Goal: Transaction & Acquisition: Purchase product/service

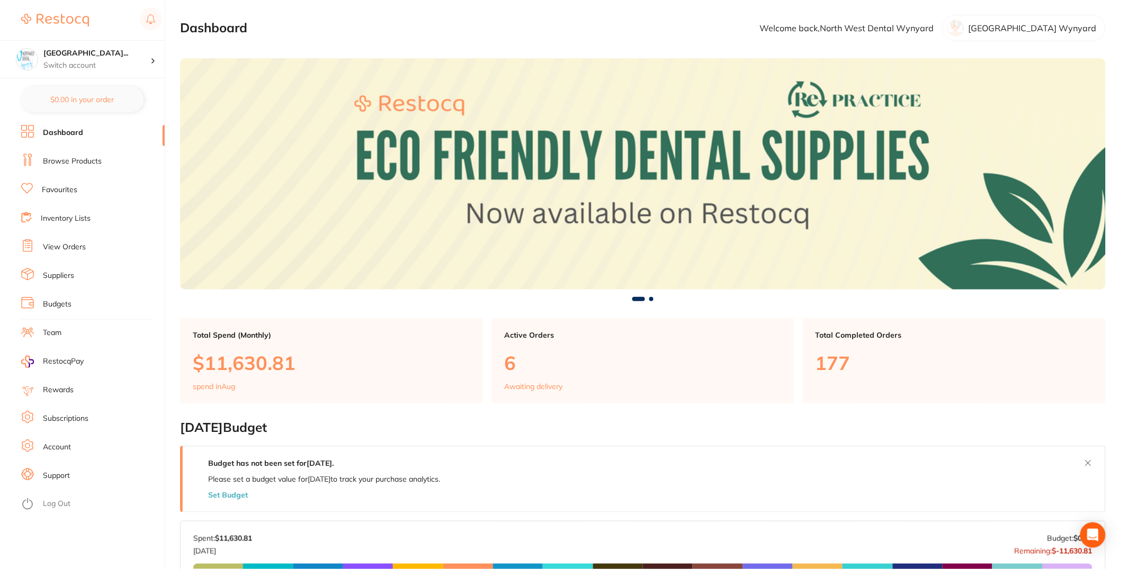
click at [88, 244] on li "View Orders" at bounding box center [93, 247] width 144 height 16
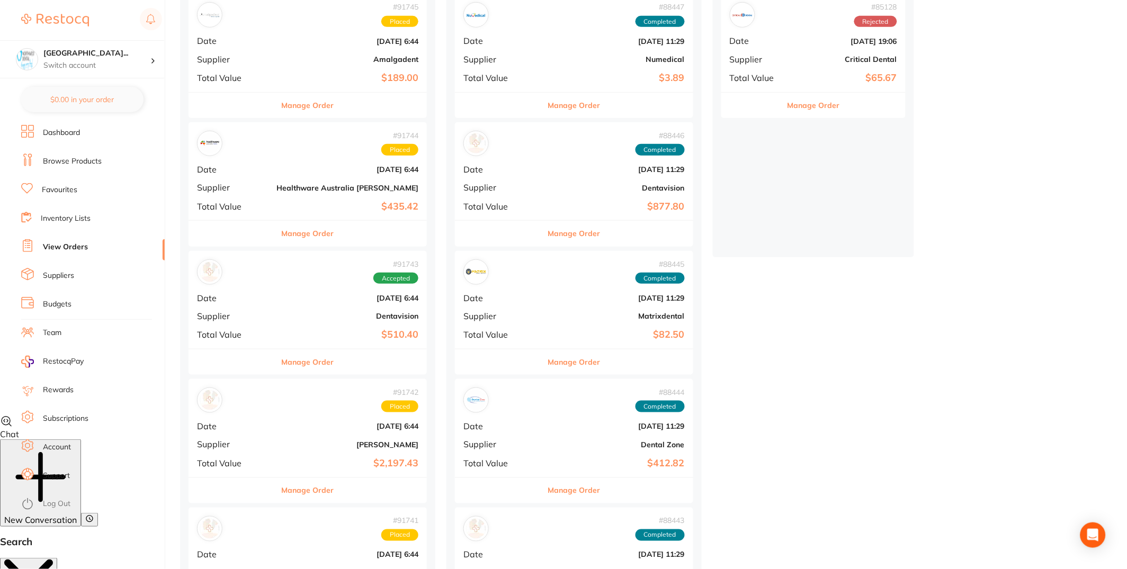
scroll to position [176, 0]
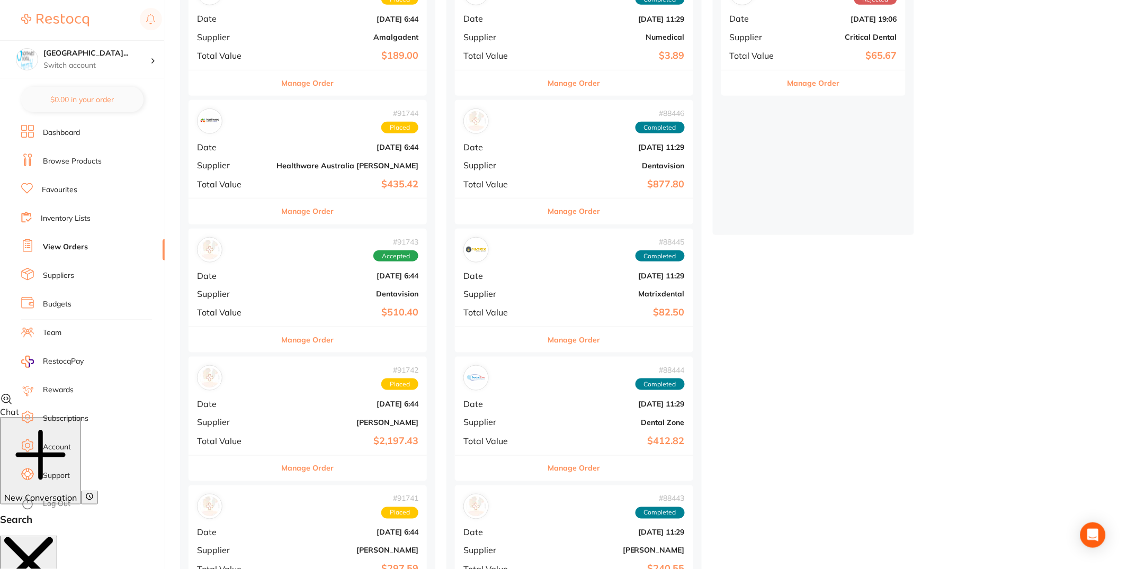
click at [262, 432] on div "# 91742 Placed Date [DATE] 6:44 Supplier [PERSON_NAME] Total Value $2,197.43" at bounding box center [308, 406] width 238 height 98
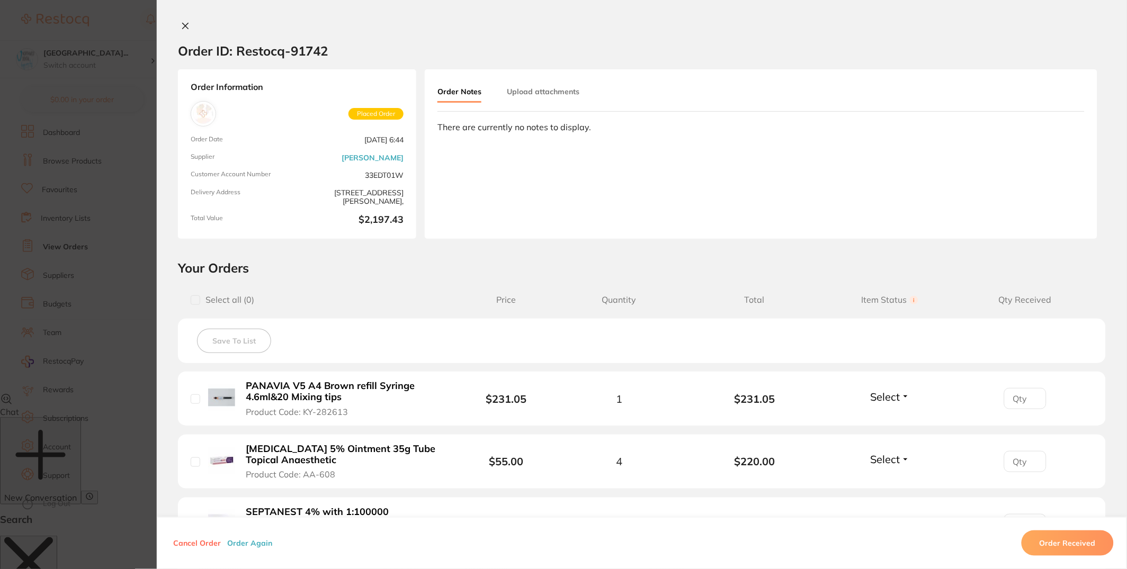
scroll to position [632, 0]
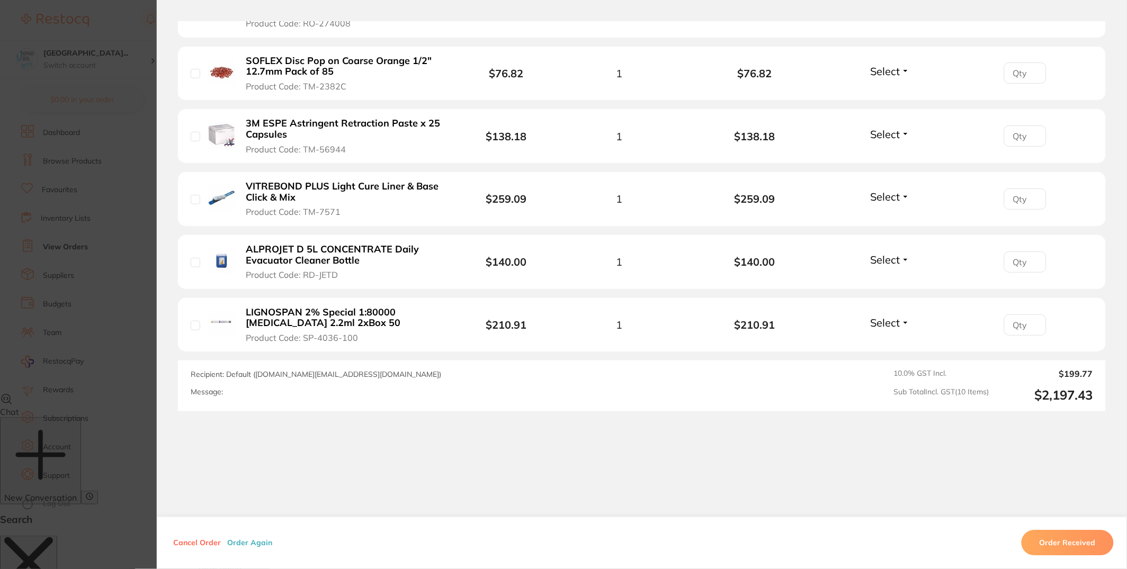
click at [263, 544] on button "Order Again" at bounding box center [249, 544] width 51 height 10
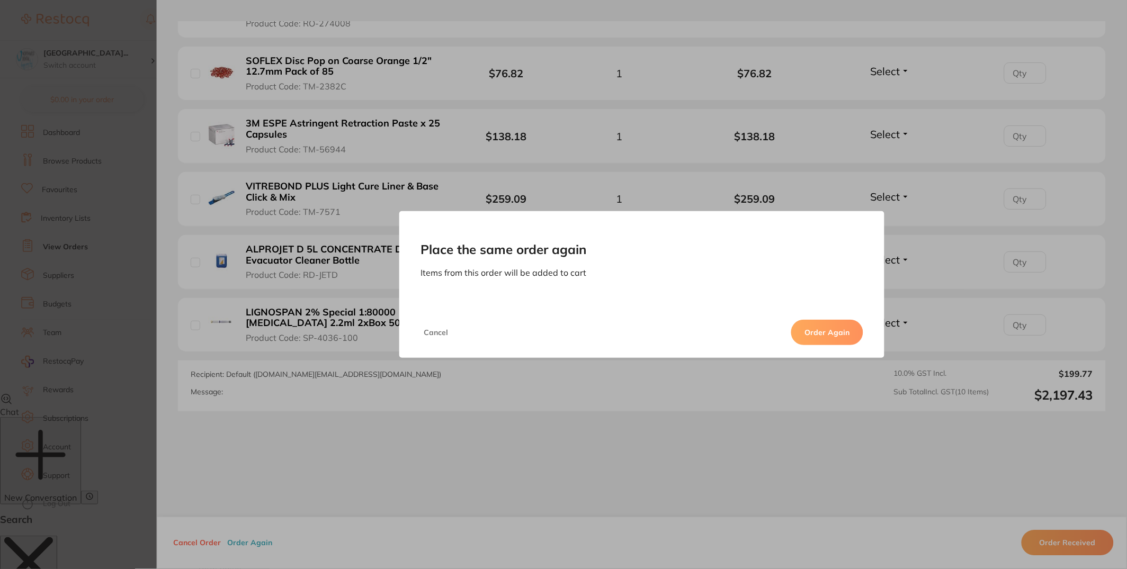
click at [810, 335] on button "Order Again" at bounding box center [827, 332] width 72 height 25
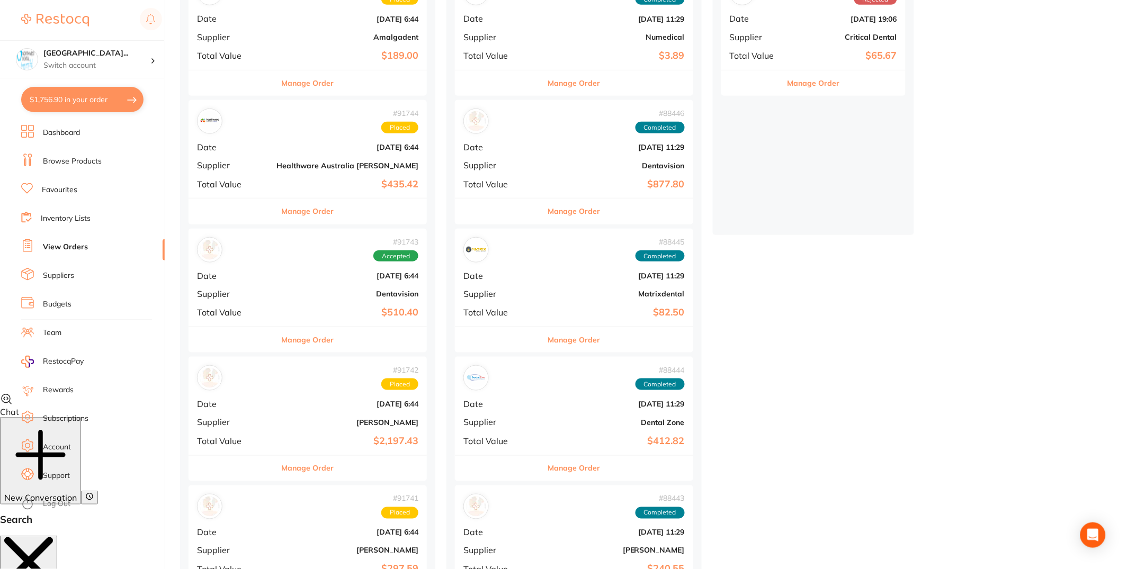
click at [71, 105] on button "$1,756.90 in your order" at bounding box center [82, 99] width 122 height 25
checkbox input "true"
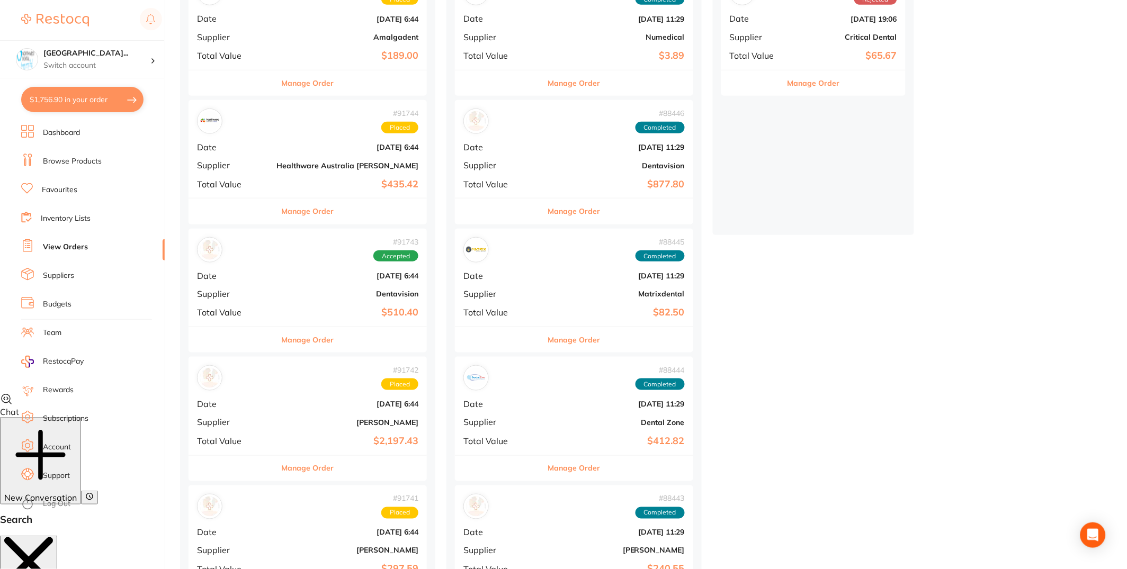
checkbox input "true"
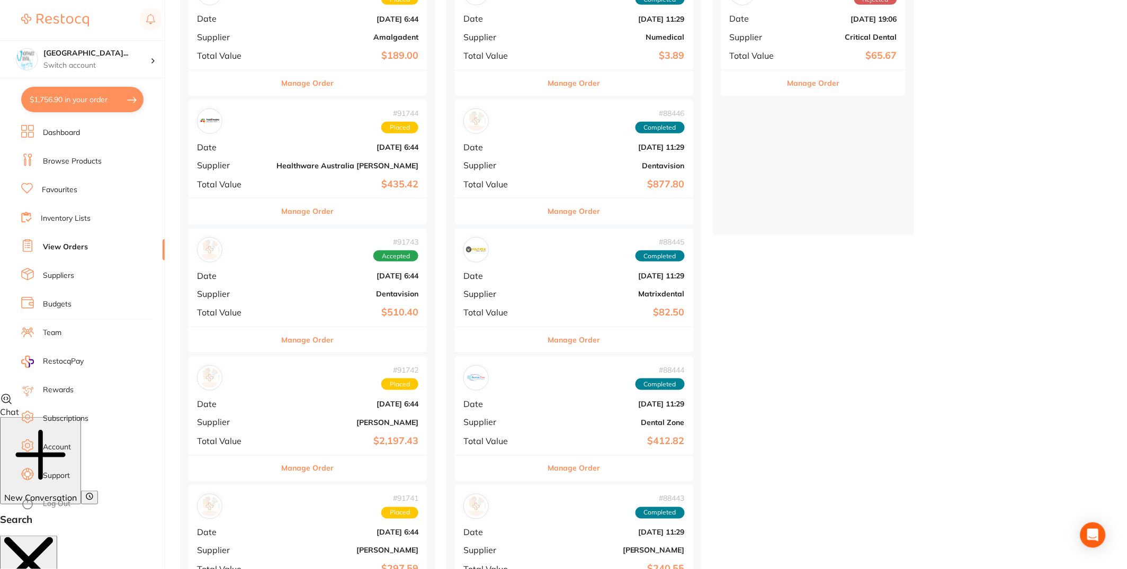
checkbox input "true"
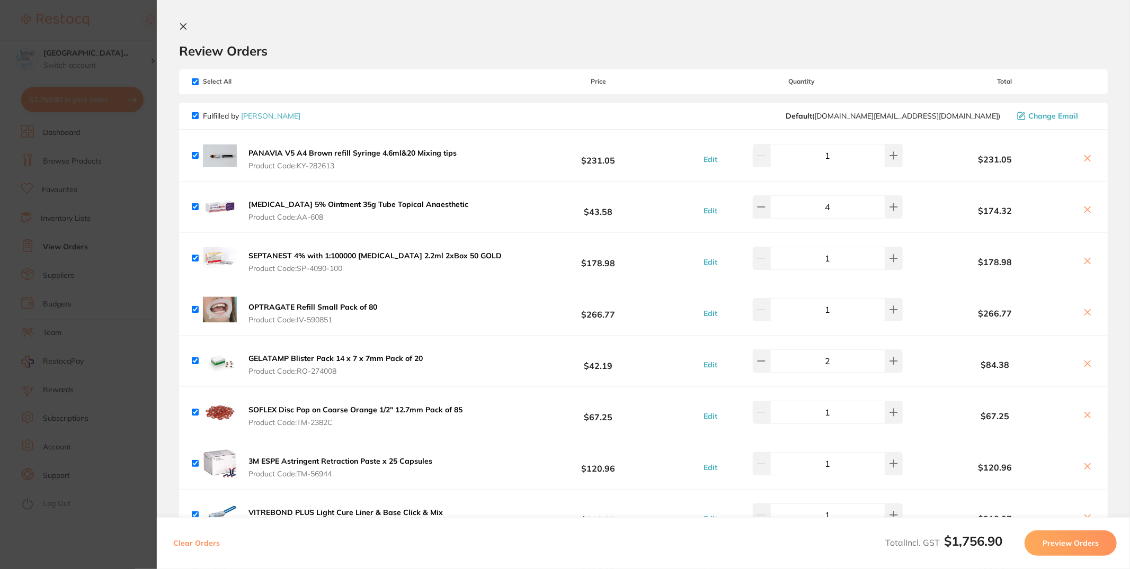
drag, startPoint x: 305, startPoint y: 165, endPoint x: 352, endPoint y: 163, distance: 47.2
click at [352, 163] on span "Product Code: KY-282613" at bounding box center [352, 166] width 208 height 8
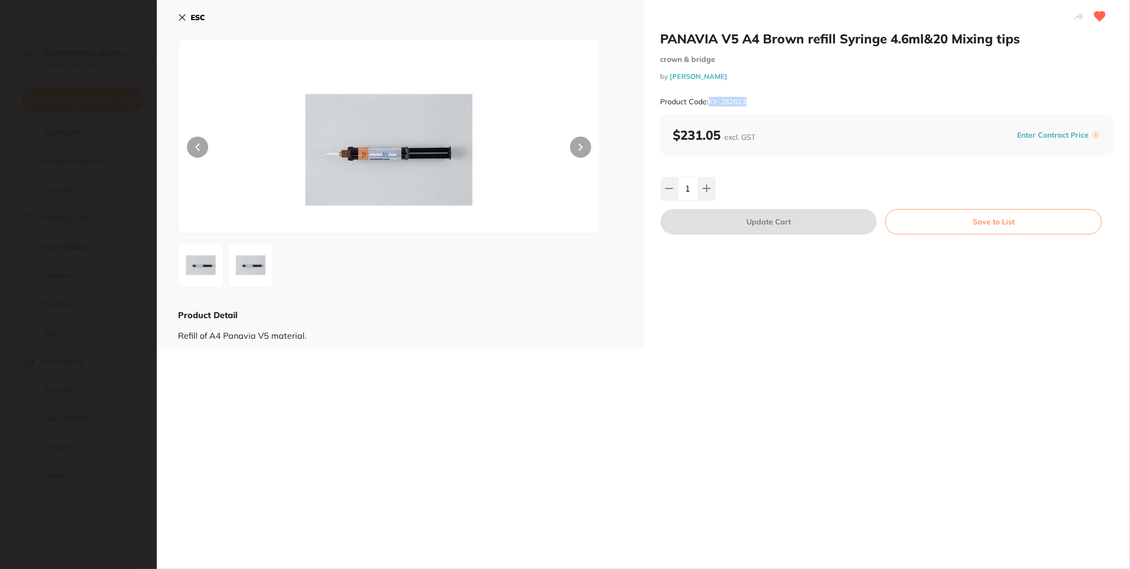
drag, startPoint x: 713, startPoint y: 102, endPoint x: 794, endPoint y: 103, distance: 80.5
type textarea "KY-282613"
click at [794, 103] on div "Product Code: KY-282613" at bounding box center [887, 102] width 453 height 26
copy small "KY-282613"
click at [179, 18] on icon at bounding box center [182, 17] width 8 height 8
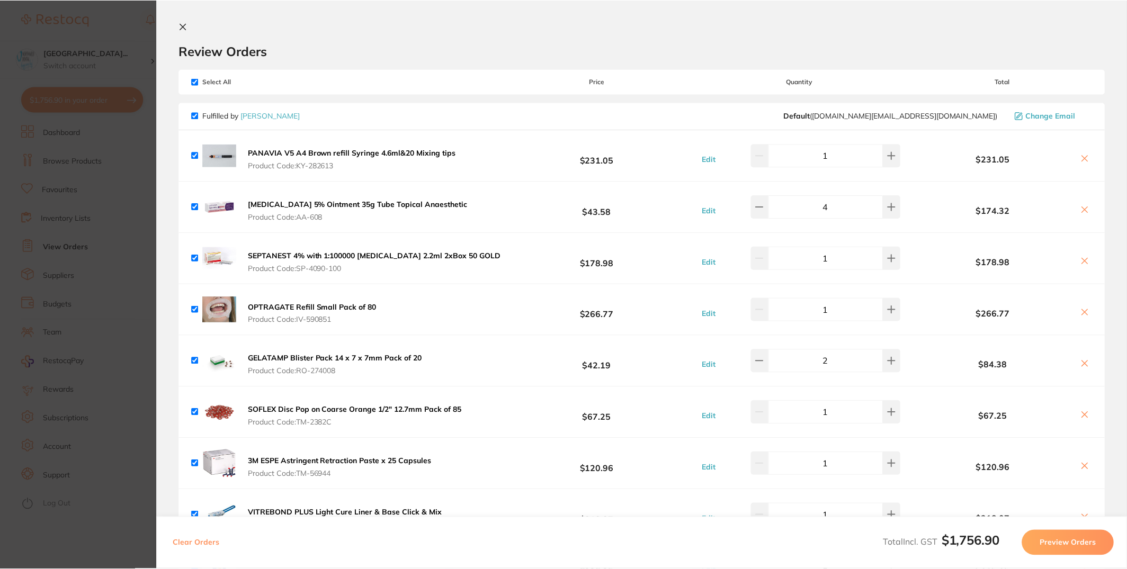
scroll to position [176, 0]
drag, startPoint x: 297, startPoint y: 215, endPoint x: 324, endPoint y: 218, distance: 27.2
click at [322, 218] on span "Product Code: AA-608" at bounding box center [358, 217] width 220 height 8
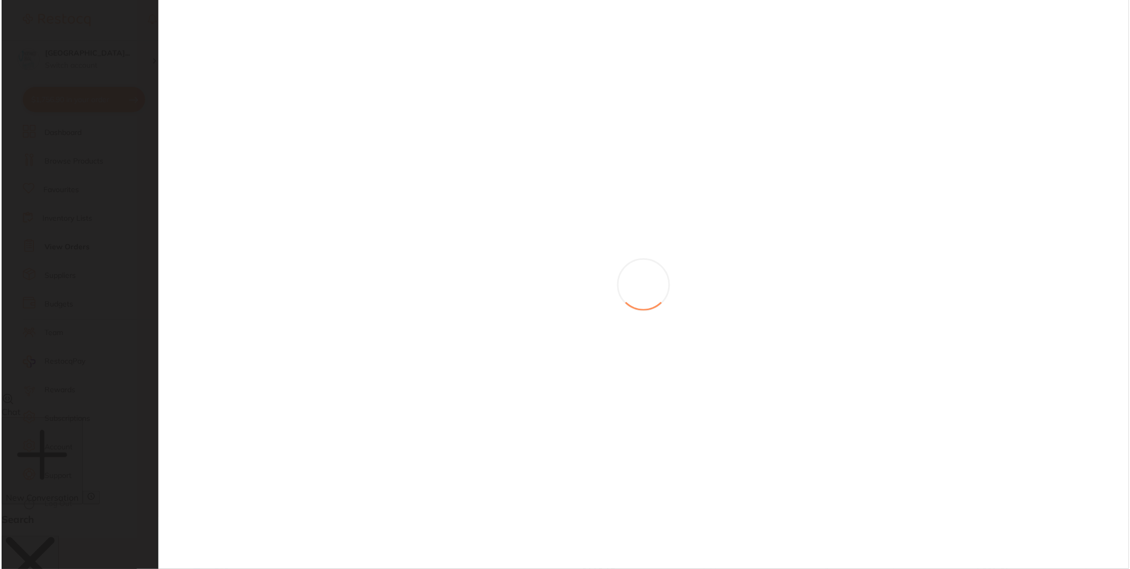
scroll to position [0, 0]
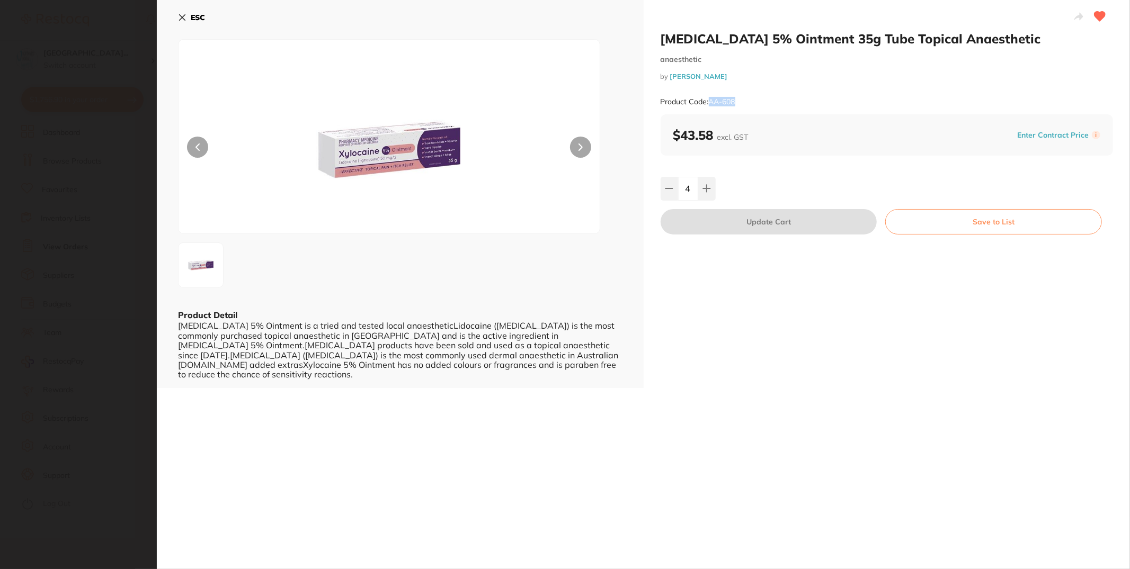
drag, startPoint x: 710, startPoint y: 102, endPoint x: 751, endPoint y: 104, distance: 40.3
click at [750, 104] on div "Product Code: AA-608" at bounding box center [887, 102] width 453 height 26
click at [751, 101] on div "Product Code: AA-608" at bounding box center [887, 102] width 453 height 26
drag, startPoint x: 749, startPoint y: 101, endPoint x: 710, endPoint y: 100, distance: 38.7
click at [710, 100] on div "Product Code: AA-608" at bounding box center [887, 102] width 453 height 26
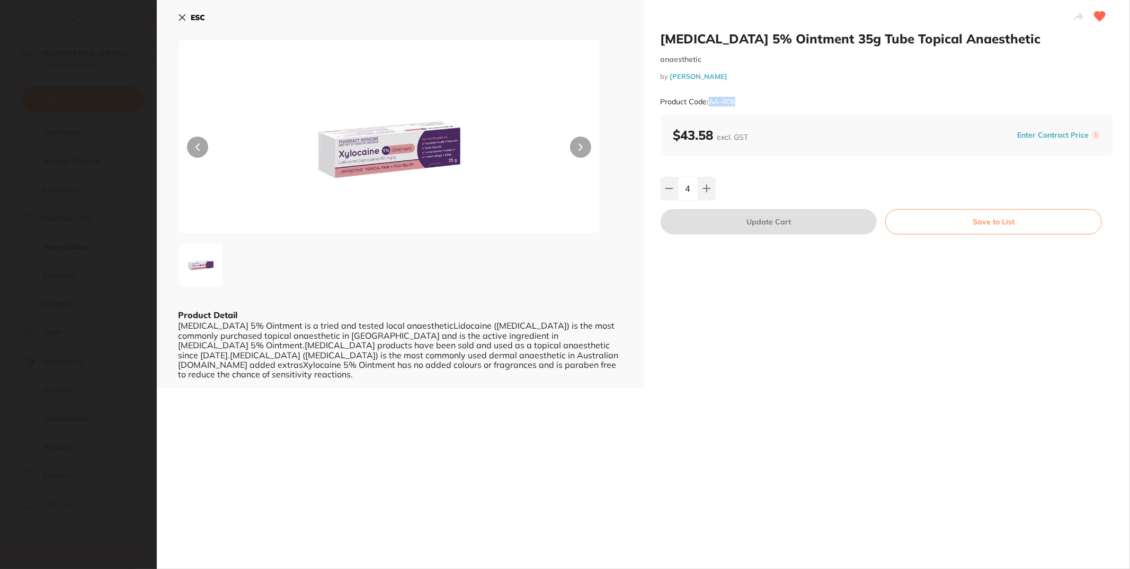
copy small "AA-608"
click at [187, 15] on button "ESC" at bounding box center [191, 17] width 27 height 18
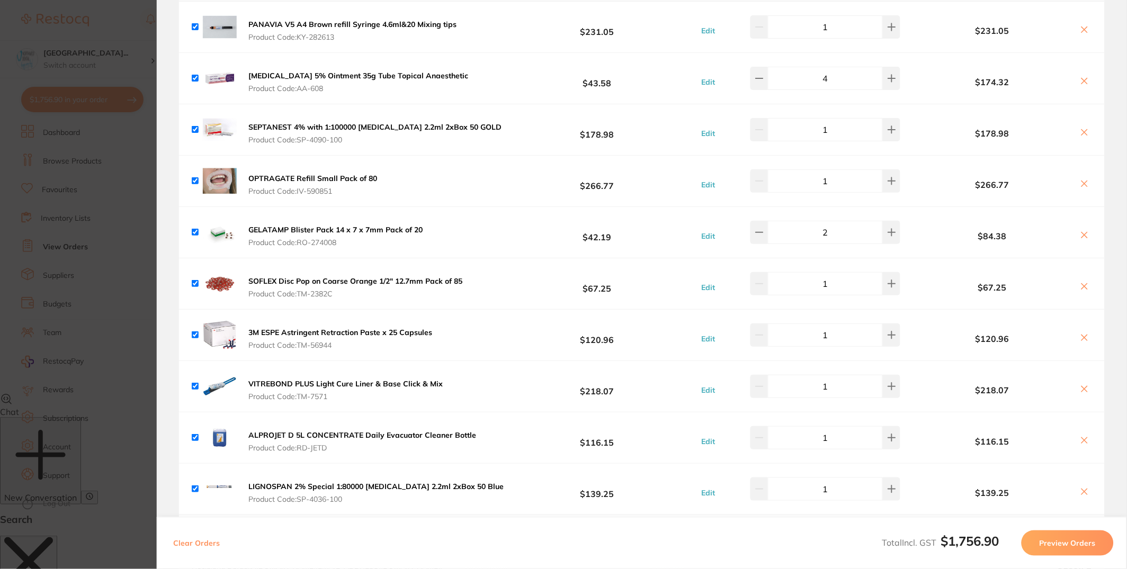
scroll to position [154, 0]
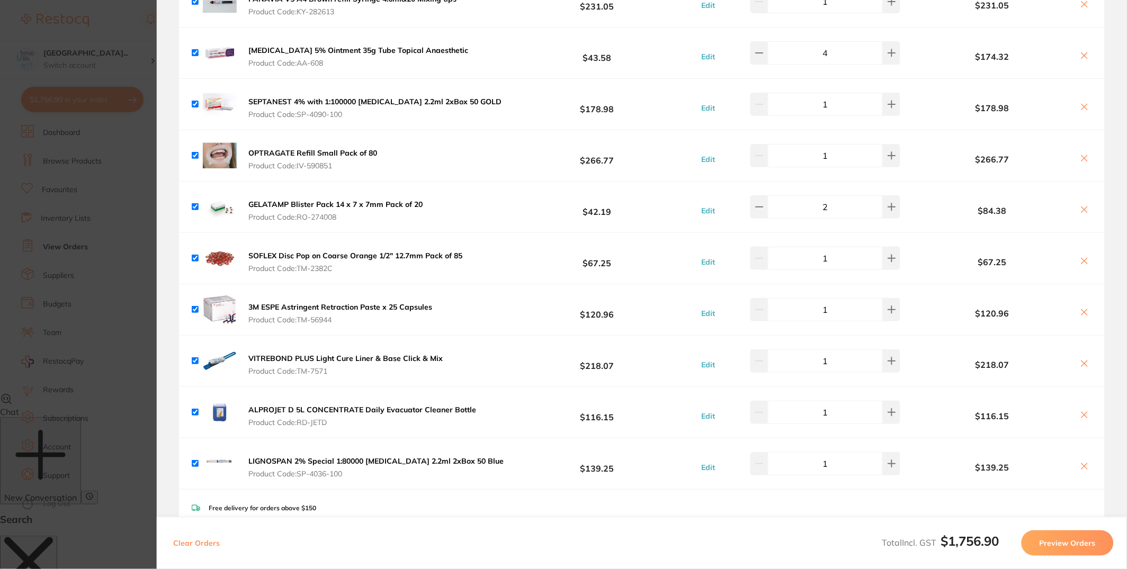
drag, startPoint x: 298, startPoint y: 114, endPoint x: 400, endPoint y: 117, distance: 102.3
click at [399, 117] on span "Product Code: SP-4090-100" at bounding box center [374, 114] width 253 height 8
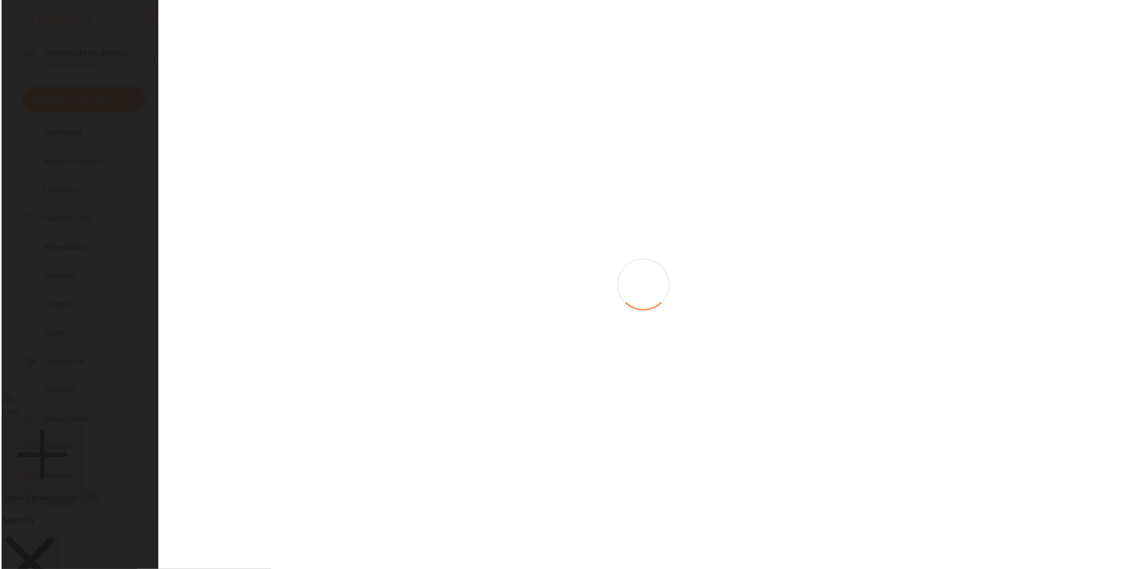
scroll to position [0, 0]
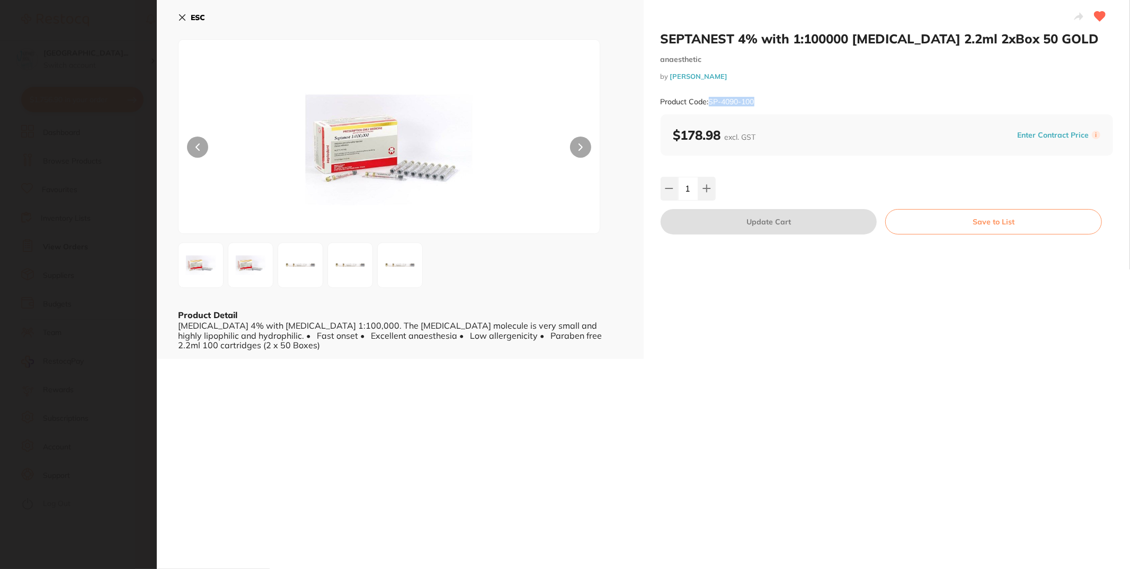
drag, startPoint x: 710, startPoint y: 103, endPoint x: 791, endPoint y: 45, distance: 99.9
click at [779, 102] on div "Product Code: SP-4090-100" at bounding box center [887, 102] width 453 height 26
copy small "SP-4090-100"
click at [178, 21] on icon at bounding box center [182, 17] width 8 height 8
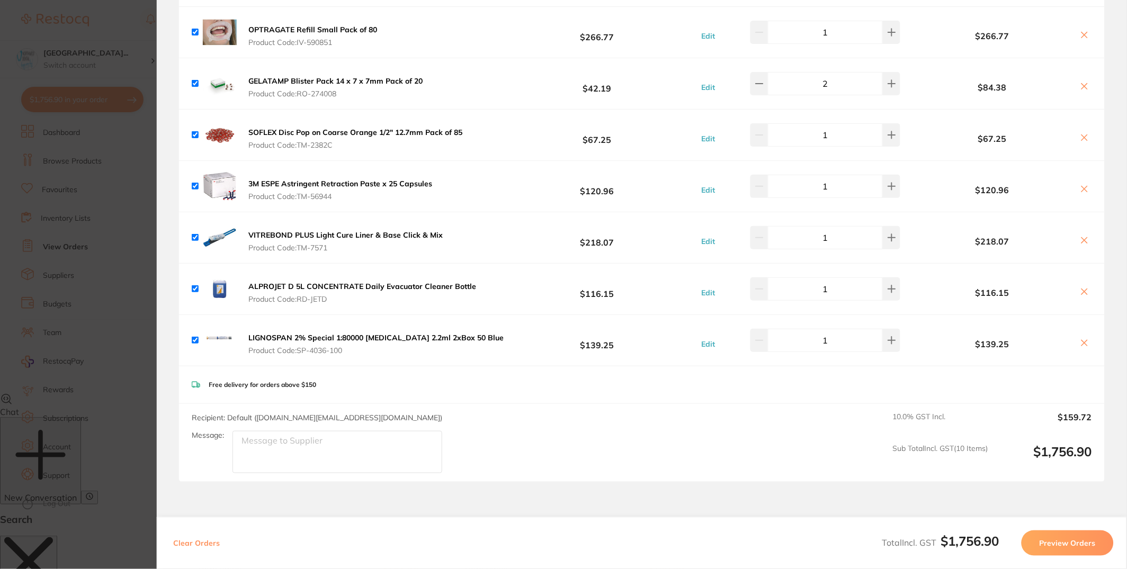
scroll to position [279, 0]
click at [296, 38] on span "Product Code: IV-590851" at bounding box center [312, 41] width 129 height 8
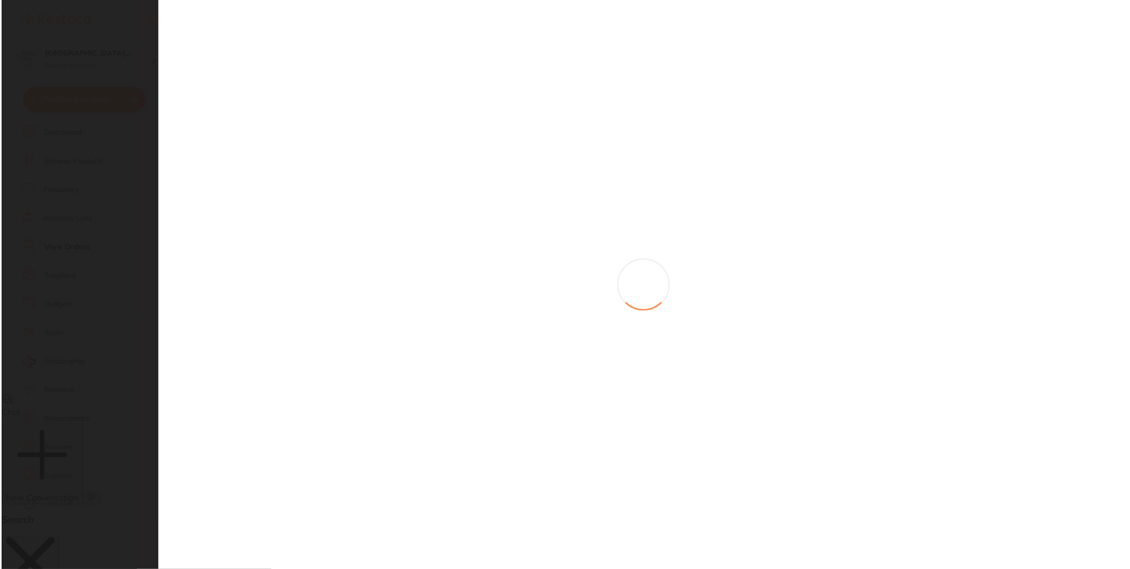
scroll to position [0, 0]
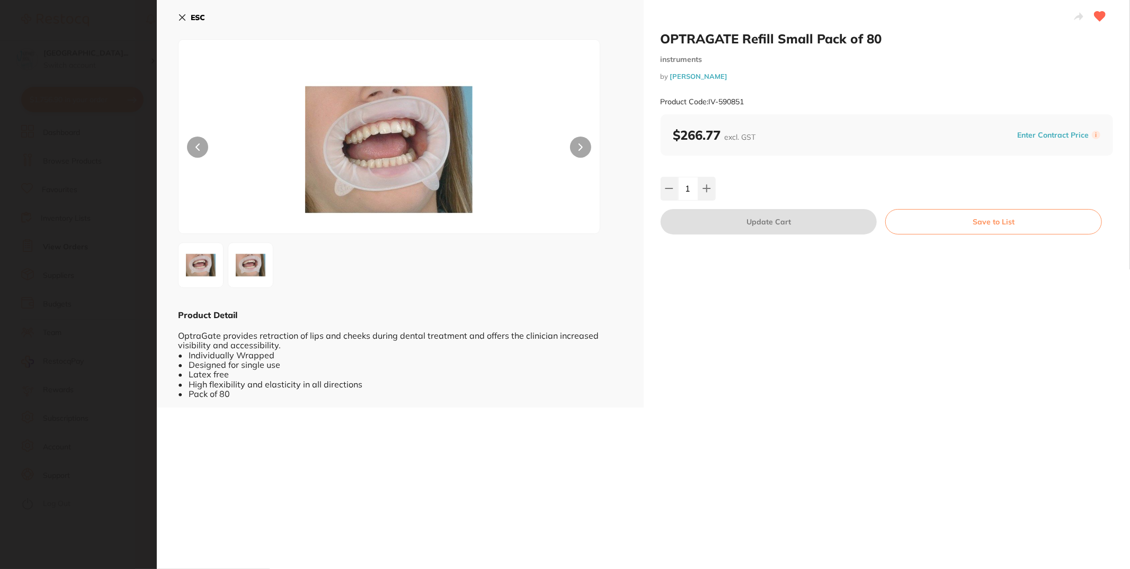
drag, startPoint x: 710, startPoint y: 99, endPoint x: 777, endPoint y: 99, distance: 67.3
click at [778, 99] on div "Product Code: IV-590851" at bounding box center [887, 102] width 453 height 26
drag, startPoint x: 773, startPoint y: 99, endPoint x: 709, endPoint y: 100, distance: 64.1
click at [709, 100] on div "Product Code: IV-590851" at bounding box center [887, 102] width 453 height 26
copy small "IV-590851"
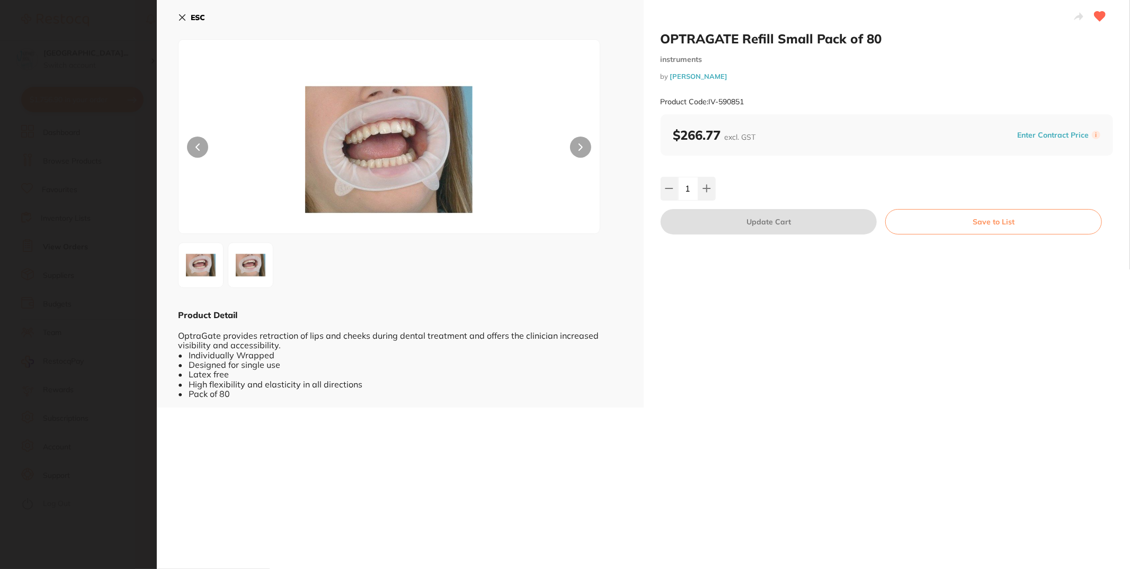
click at [187, 17] on button "ESC" at bounding box center [191, 17] width 27 height 18
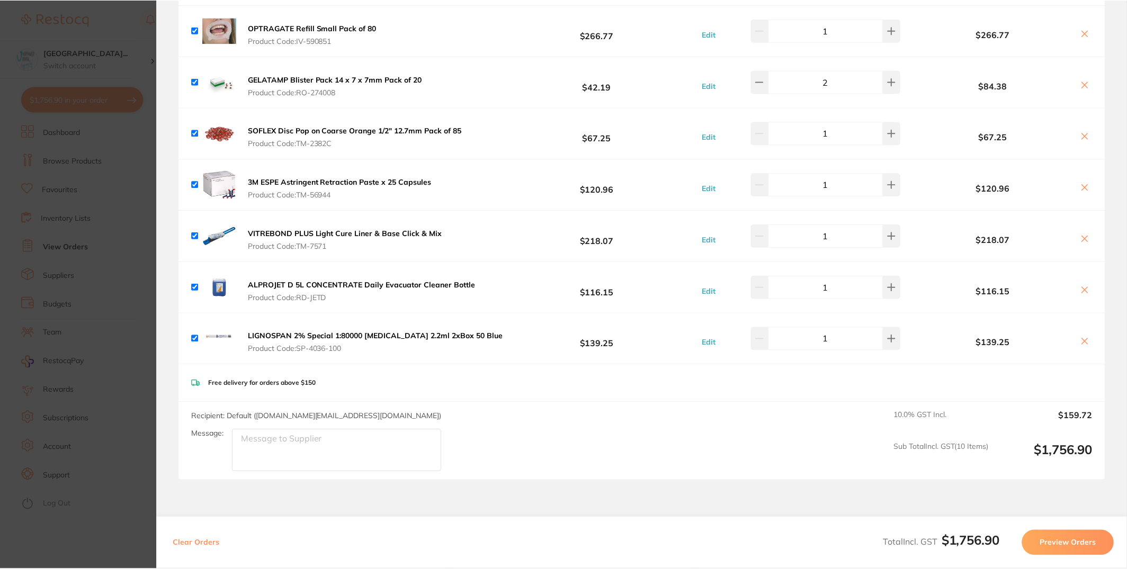
scroll to position [176, 0]
click at [297, 91] on span "Product Code: RO-274008" at bounding box center [335, 92] width 174 height 8
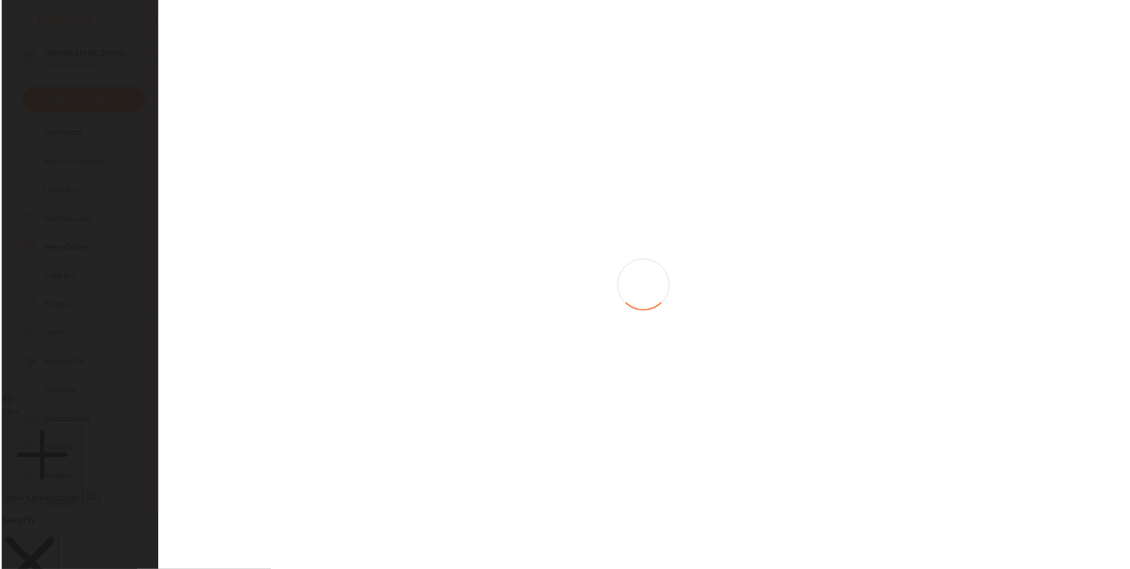
scroll to position [0, 0]
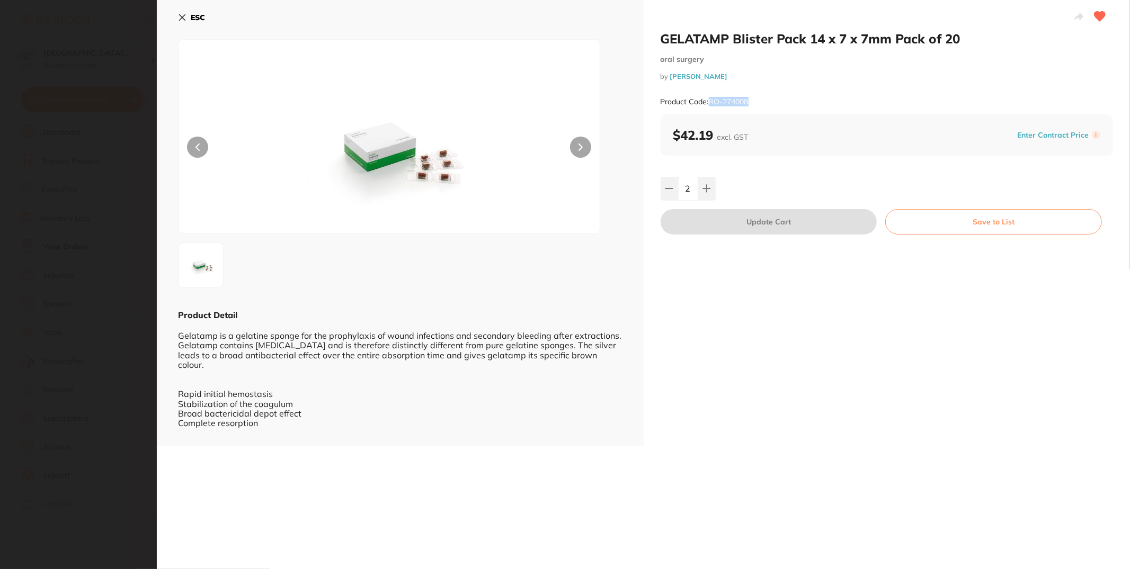
drag, startPoint x: 709, startPoint y: 103, endPoint x: 781, endPoint y: 42, distance: 94.4
click at [762, 104] on div "Product Code: RO-274008" at bounding box center [887, 102] width 453 height 26
copy small "RO-274008"
click at [180, 18] on icon at bounding box center [182, 17] width 8 height 8
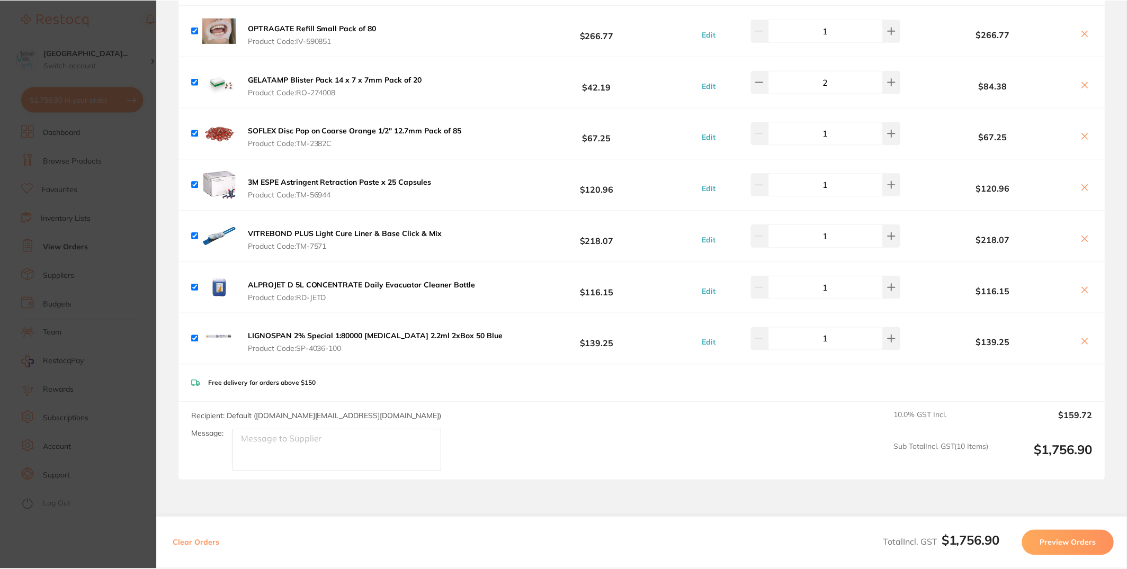
scroll to position [176, 0]
drag, startPoint x: 299, startPoint y: 91, endPoint x: 368, endPoint y: 88, distance: 68.9
click at [368, 88] on span "Product Code: RO-274008" at bounding box center [335, 92] width 174 height 8
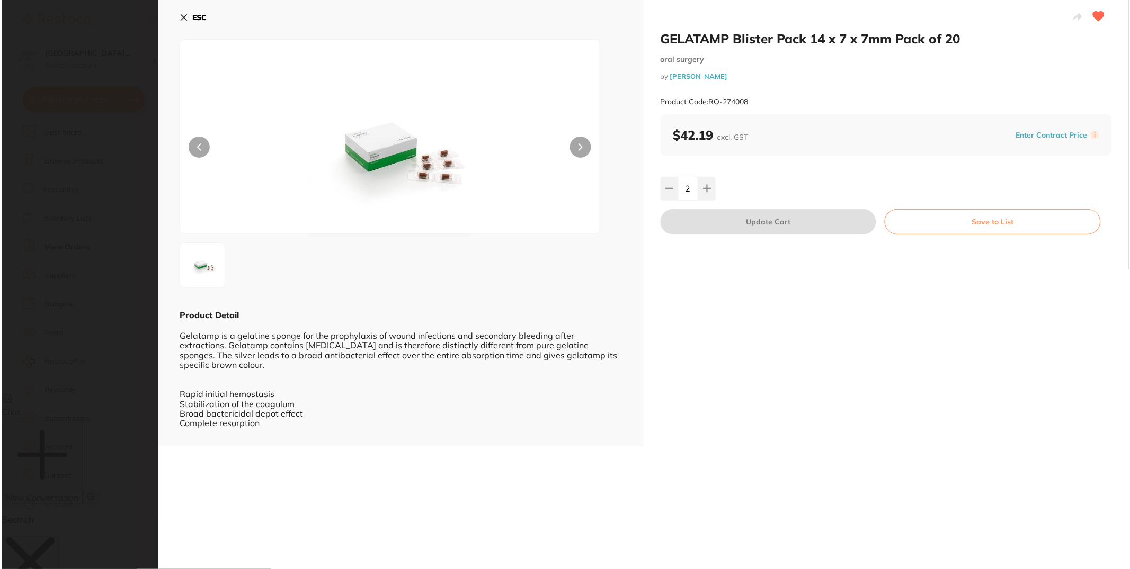
scroll to position [0, 0]
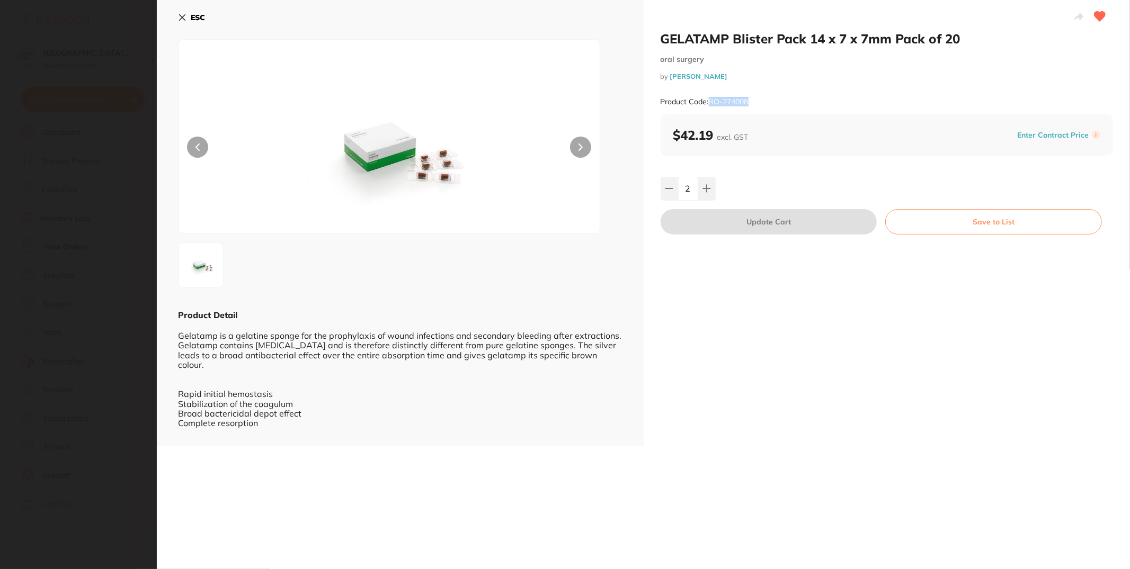
drag, startPoint x: 725, startPoint y: 102, endPoint x: 782, endPoint y: 47, distance: 79.4
click at [781, 102] on div "Product Code: RO-274008" at bounding box center [887, 102] width 453 height 26
copy small "RO-274008"
click at [181, 20] on icon at bounding box center [182, 17] width 8 height 8
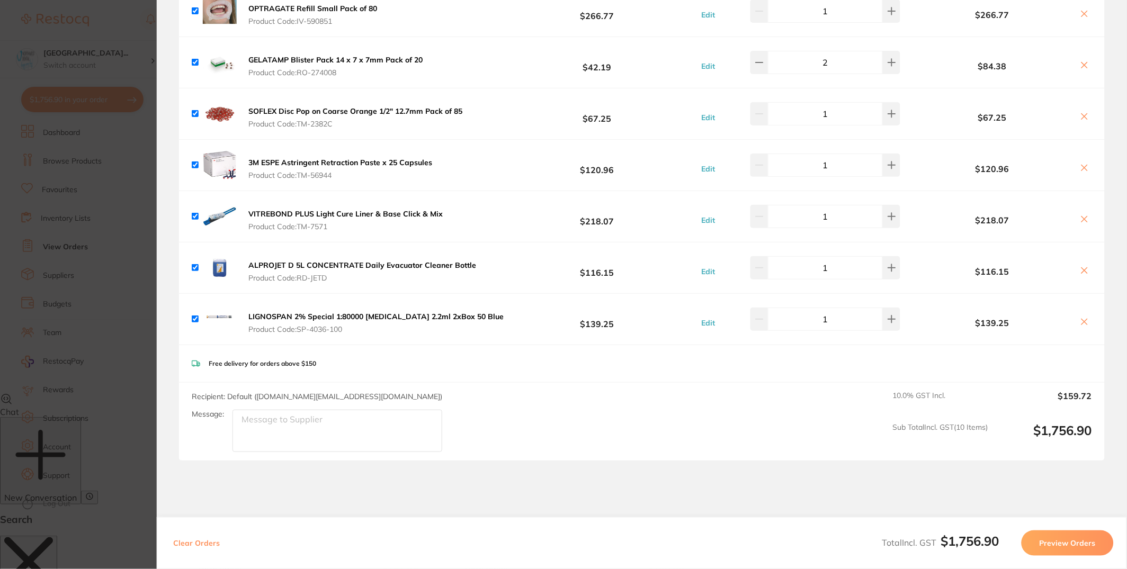
scroll to position [301, 0]
click at [366, 74] on button "GELATAMP Blister Pack 14 x 7 x 7mm Pack of 20 Product Code: RO-274008" at bounding box center [335, 64] width 181 height 22
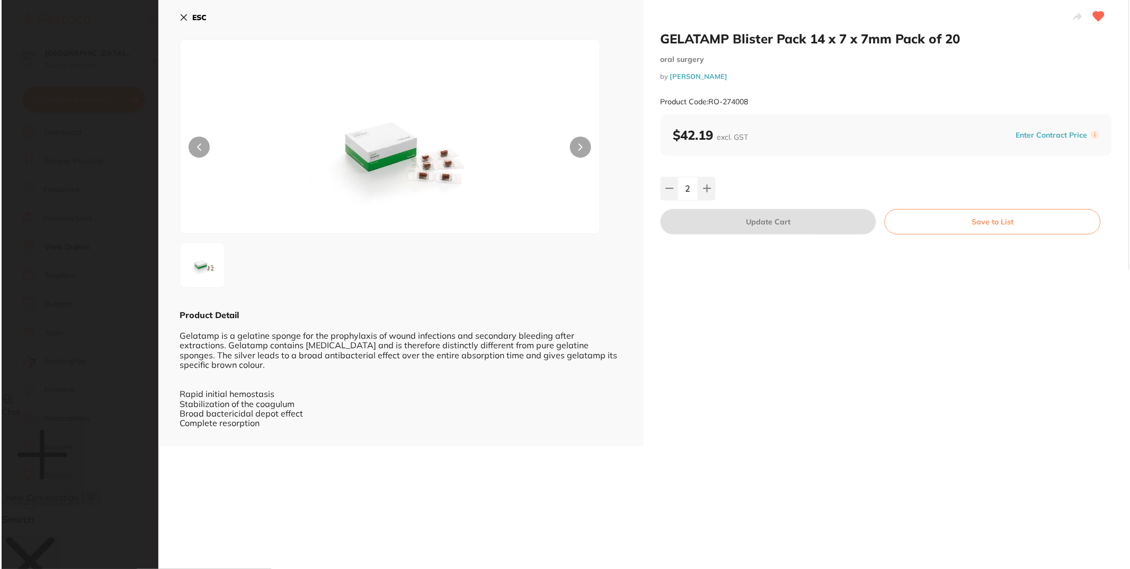
scroll to position [0, 0]
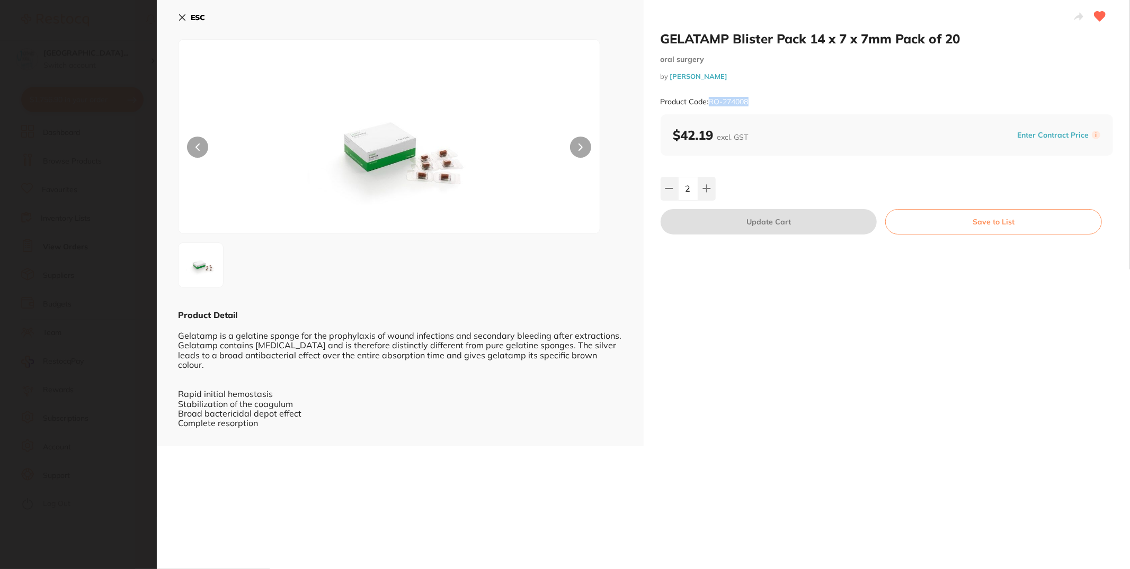
drag, startPoint x: 709, startPoint y: 98, endPoint x: 777, endPoint y: 100, distance: 68.4
click at [777, 100] on div "Product Code: RO-274008" at bounding box center [887, 102] width 453 height 26
copy small "RO-274008"
click at [190, 11] on button "ESC" at bounding box center [191, 17] width 27 height 18
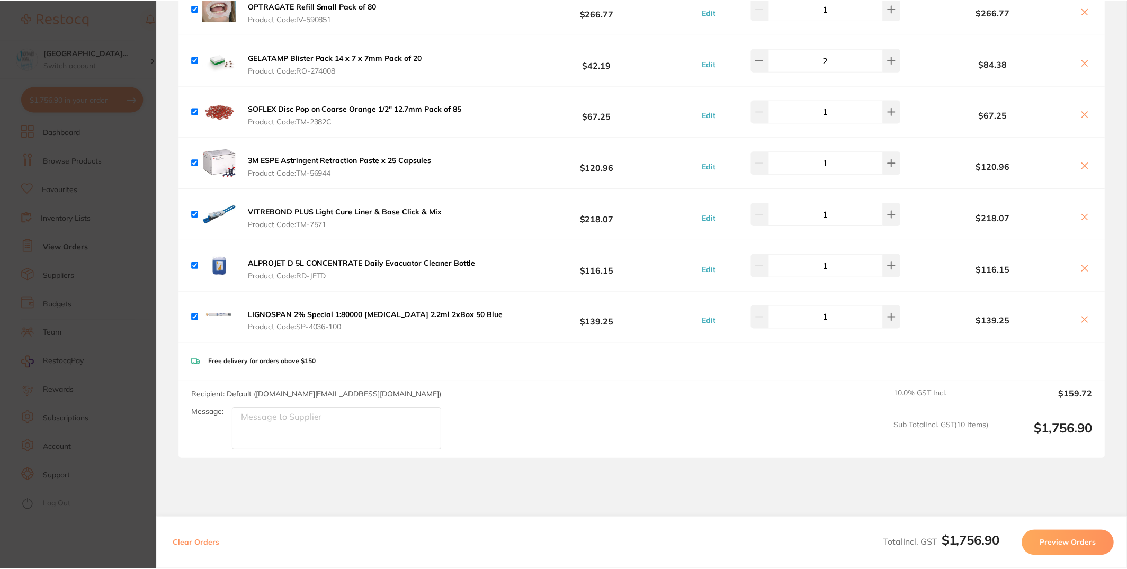
scroll to position [176, 0]
click at [390, 127] on div "SOFLEX Disc Pop on Coarse Orange 1/2" 12.7mm Pack of 85 Product Code: TM-2382C" at bounding box center [329, 112] width 274 height 34
drag, startPoint x: 345, startPoint y: 126, endPoint x: 293, endPoint y: 124, distance: 51.4
click at [288, 123] on button "SOFLEX Disc Pop on Coarse Orange 1/2" 12.7mm Pack of 85 Product Code: TM-2382C" at bounding box center [355, 115] width 220 height 22
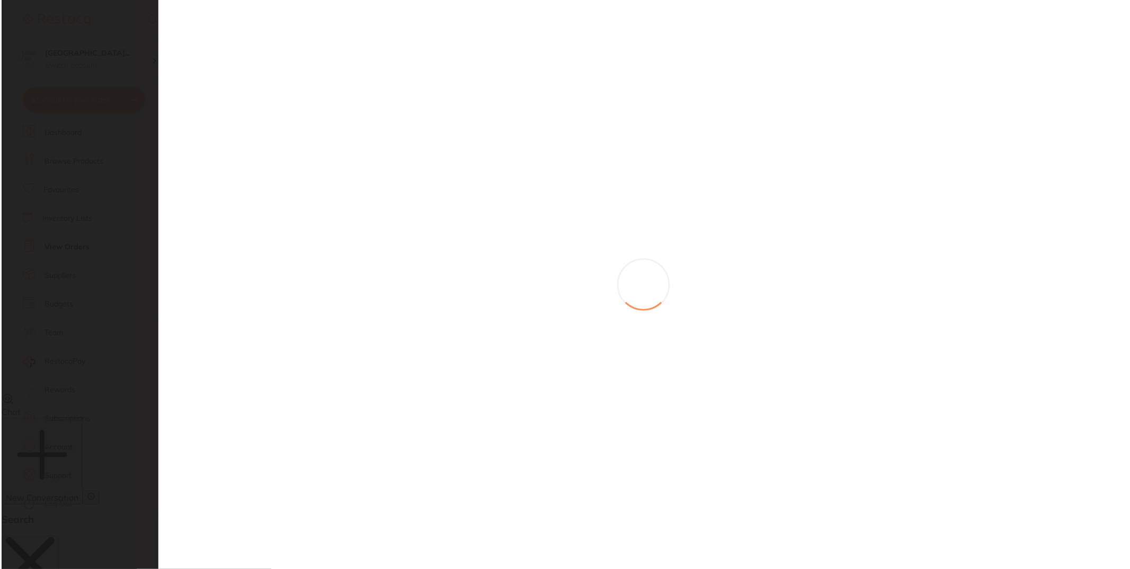
scroll to position [0, 0]
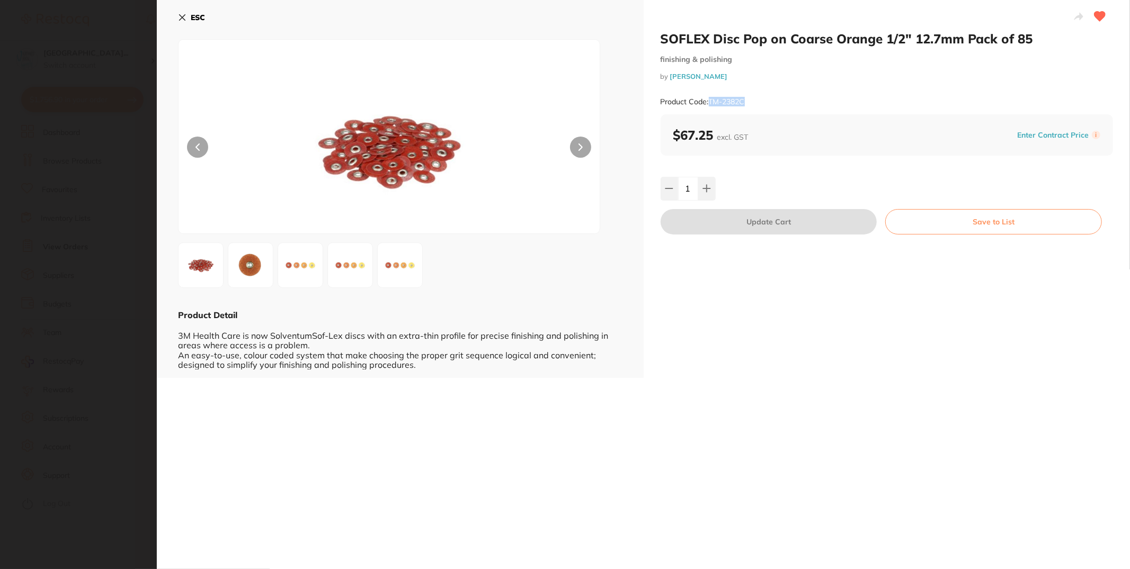
drag, startPoint x: 709, startPoint y: 102, endPoint x: 757, endPoint y: 104, distance: 48.3
click at [757, 104] on div "Product Code: TM-2382C" at bounding box center [887, 102] width 453 height 26
copy small "TM-2382C"
click at [179, 21] on icon at bounding box center [182, 17] width 8 height 8
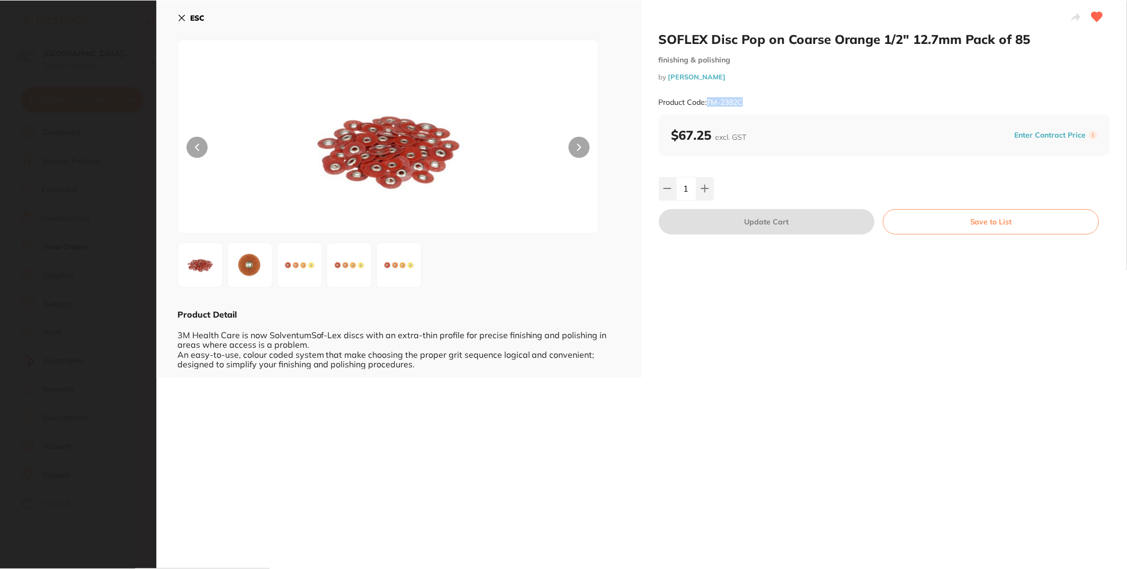
scroll to position [176, 0]
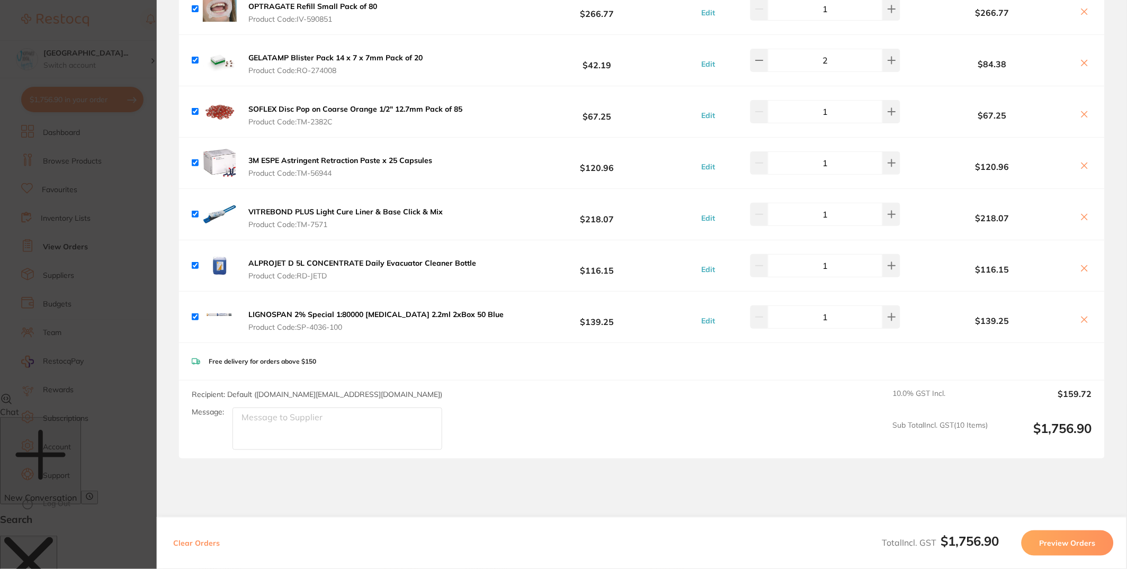
click at [393, 170] on span "Product Code: TM-56944" at bounding box center [340, 173] width 184 height 8
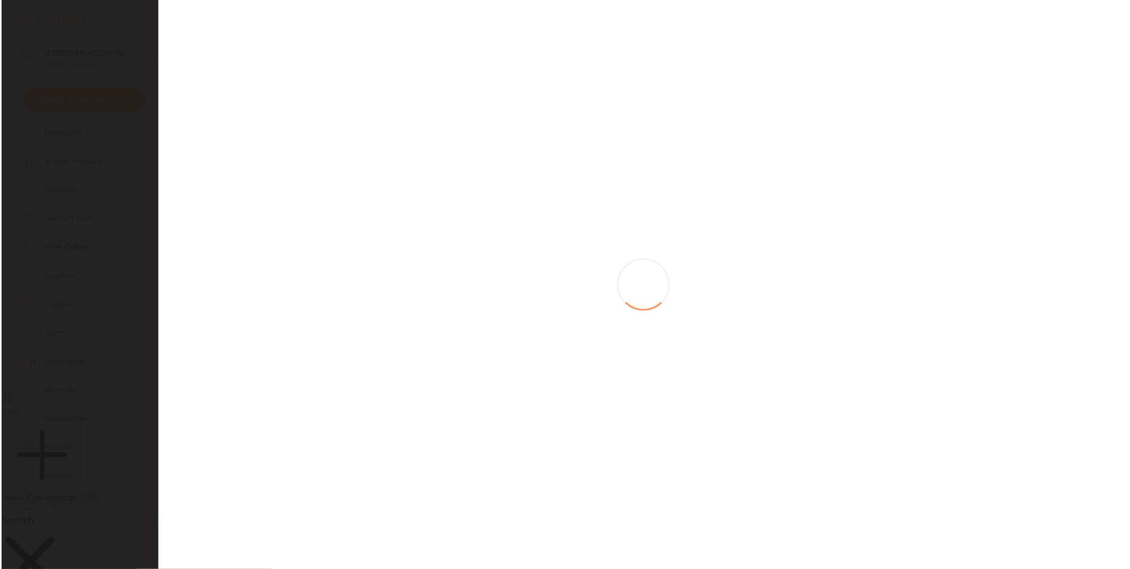
scroll to position [0, 0]
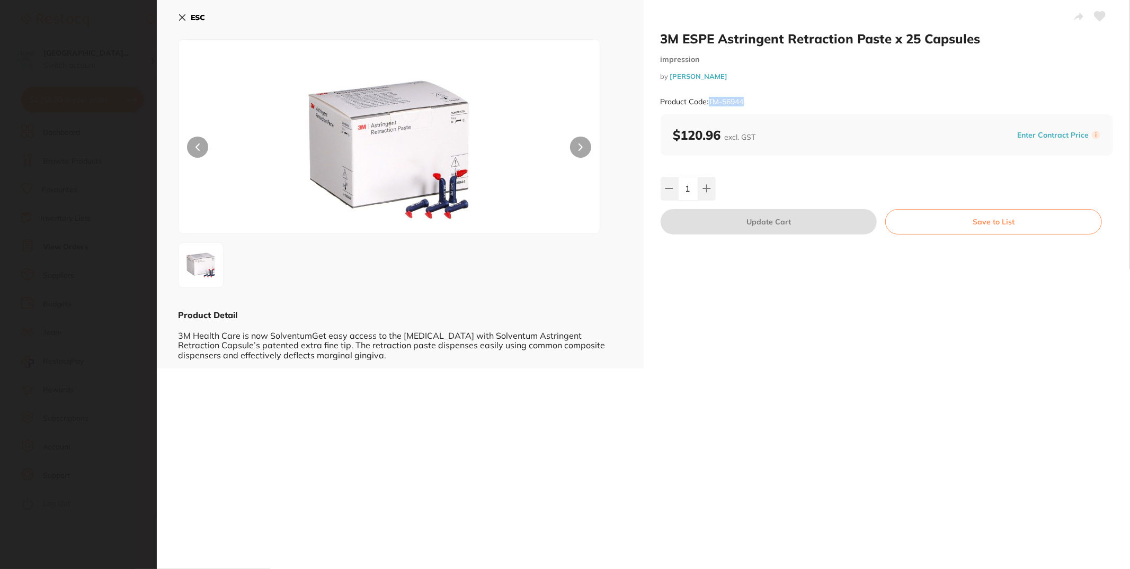
drag, startPoint x: 709, startPoint y: 100, endPoint x: 767, endPoint y: 101, distance: 57.8
click at [767, 101] on div "Product Code: TM-56944" at bounding box center [887, 102] width 453 height 26
copy small "TM-56944"
click at [184, 17] on icon at bounding box center [182, 17] width 8 height 8
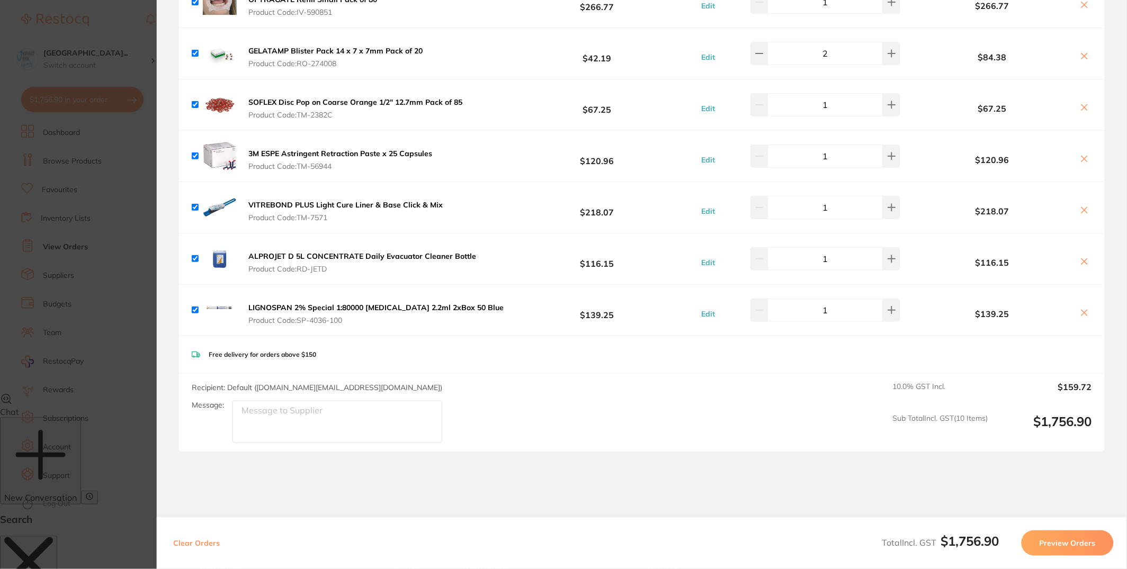
scroll to position [311, 0]
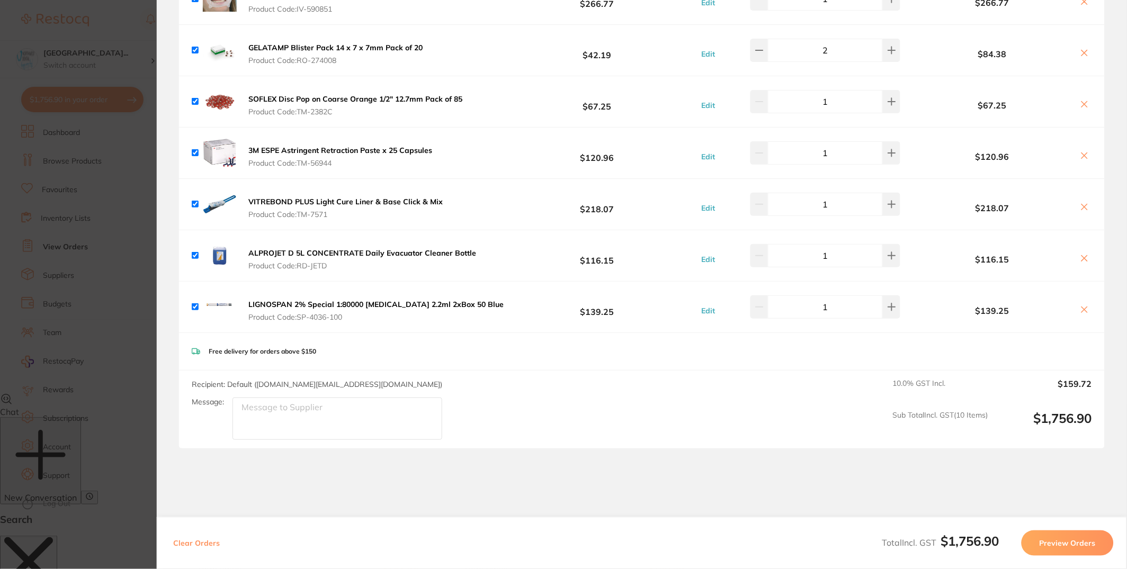
click at [301, 214] on span "Product Code: TM-7571" at bounding box center [345, 214] width 194 height 8
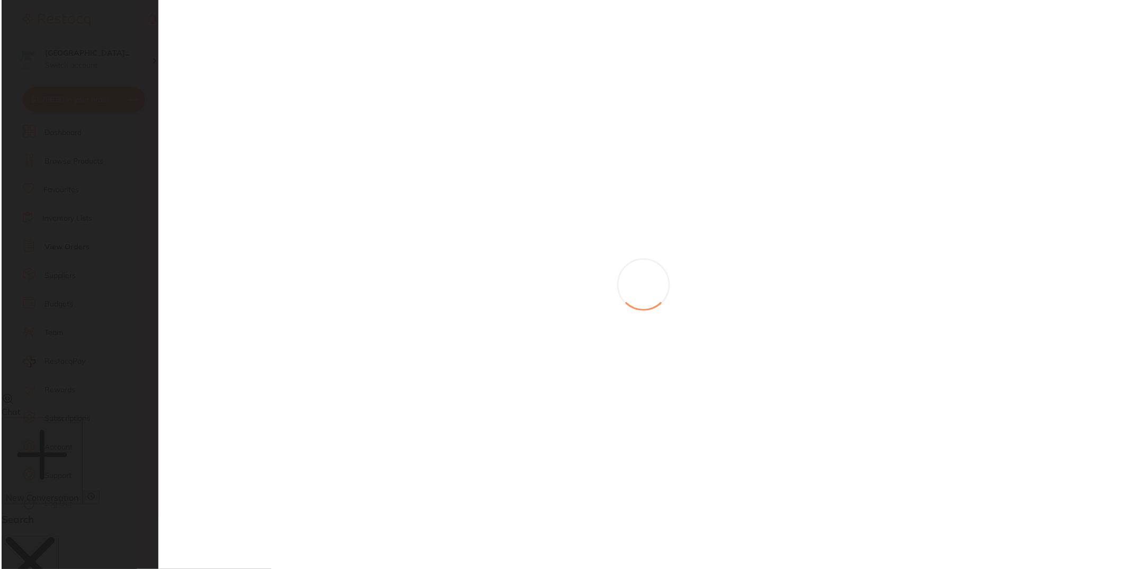
scroll to position [0, 0]
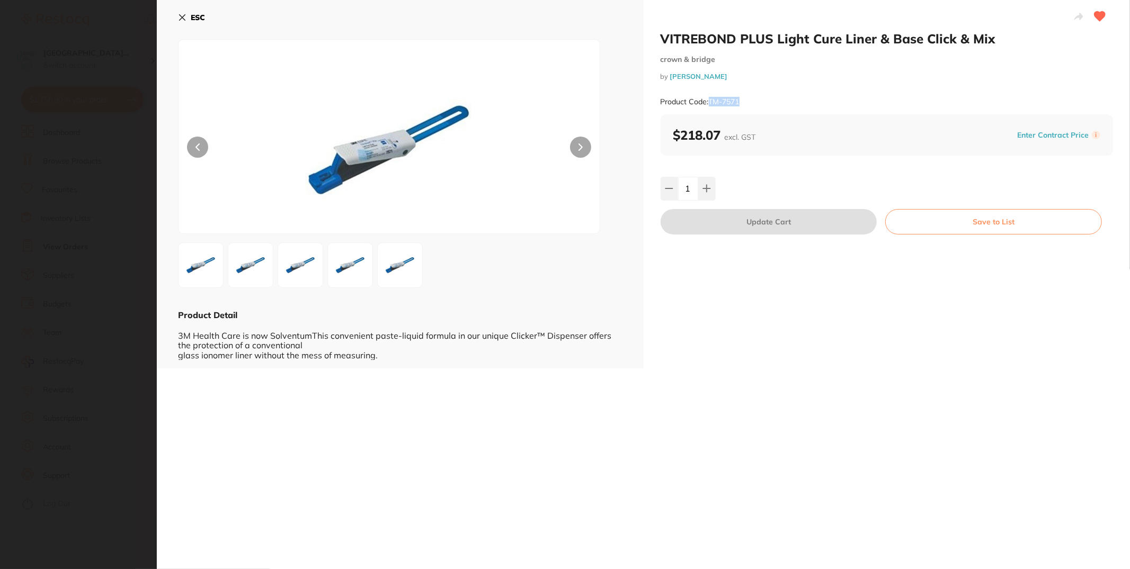
drag, startPoint x: 756, startPoint y: 101, endPoint x: 783, endPoint y: 44, distance: 62.8
click at [762, 102] on div "Product Code: TM-7571" at bounding box center [887, 102] width 453 height 26
click at [180, 20] on icon at bounding box center [183, 18] width 6 height 6
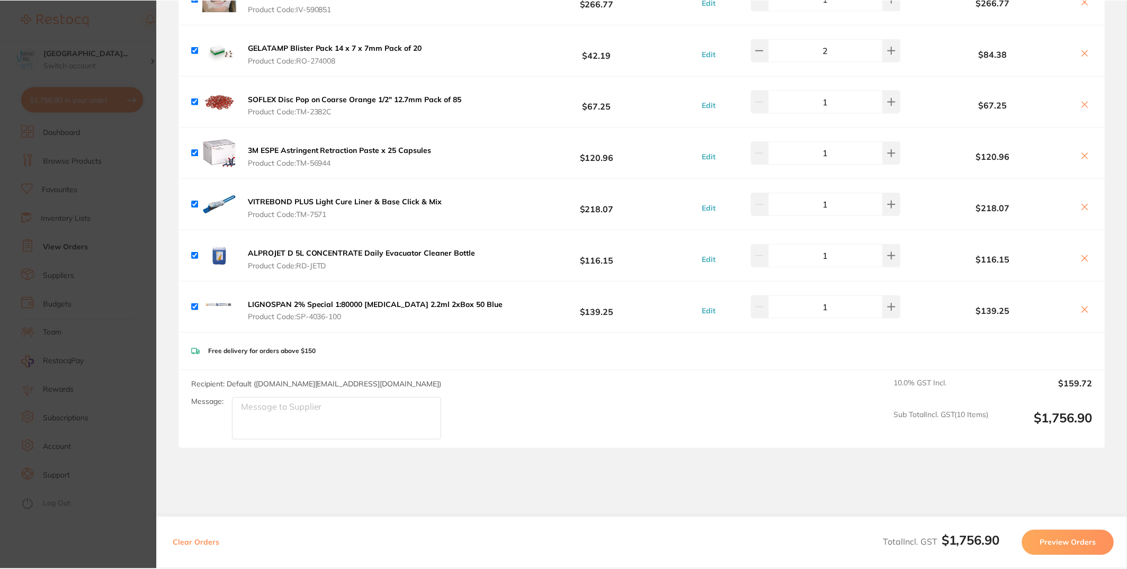
scroll to position [176, 0]
click at [302, 275] on div "ALPROJET D 5L CONCENTRATE Daily Evacuator Cleaner Bottle Product Code: RD-JETD …" at bounding box center [642, 255] width 926 height 51
click at [307, 270] on button "ALPROJET D 5L CONCENTRATE Daily Evacuator Cleaner Bottle Product Code: RD-JETD" at bounding box center [362, 259] width 234 height 22
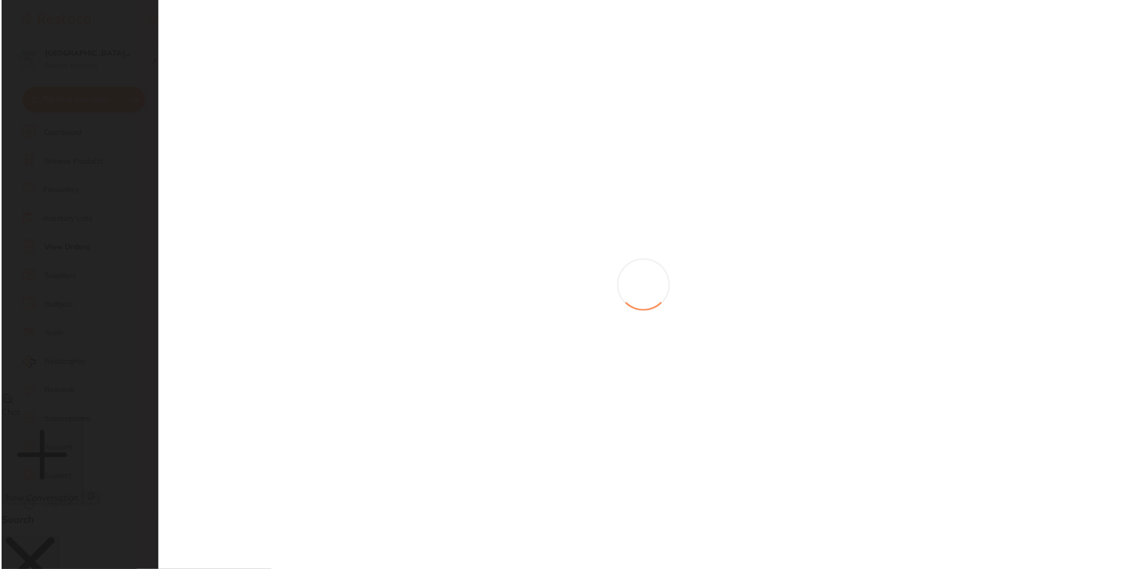
scroll to position [0, 0]
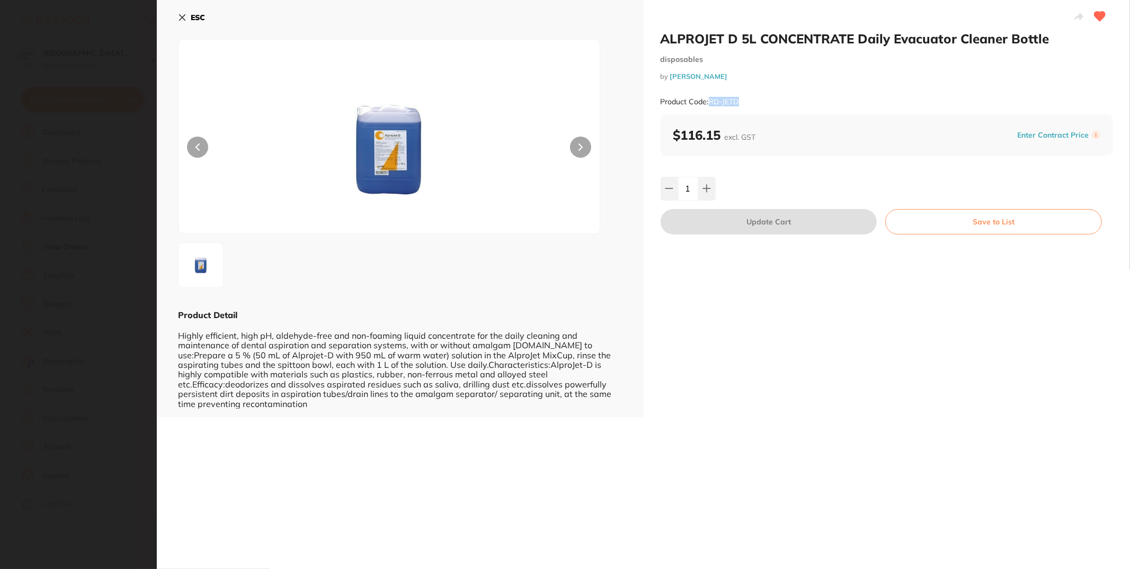
drag, startPoint x: 728, startPoint y: 108, endPoint x: 767, endPoint y: 108, distance: 38.1
click at [767, 108] on div "Product Code: RD-JETD" at bounding box center [887, 102] width 453 height 26
click at [180, 20] on icon at bounding box center [182, 17] width 8 height 8
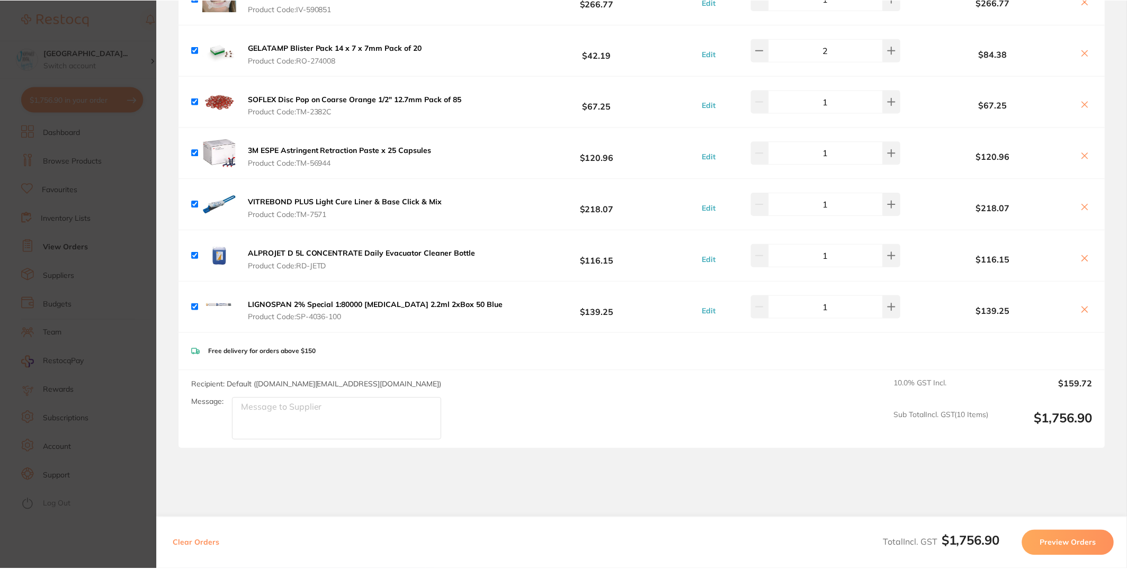
scroll to position [176, 0]
click at [411, 322] on div "LIGNOSPAN 2% Special 1:80000 adrenalin 2.2ml 2xBox 50 Blue Product Code: SP-403…" at bounding box center [349, 307] width 315 height 34
click at [355, 315] on span "Product Code: SP-4036-100" at bounding box center [375, 317] width 255 height 8
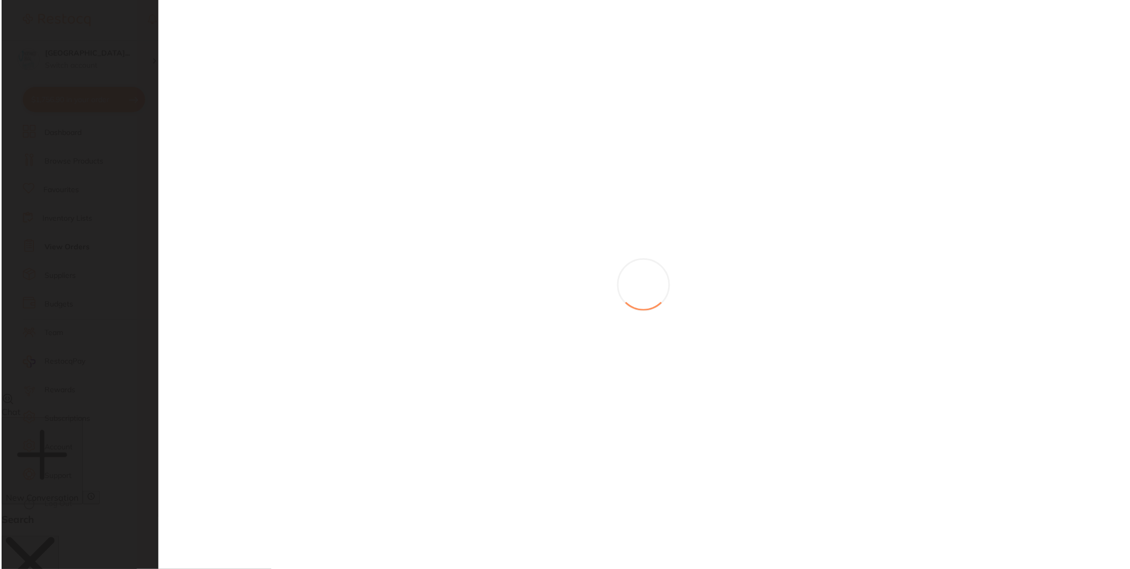
scroll to position [0, 0]
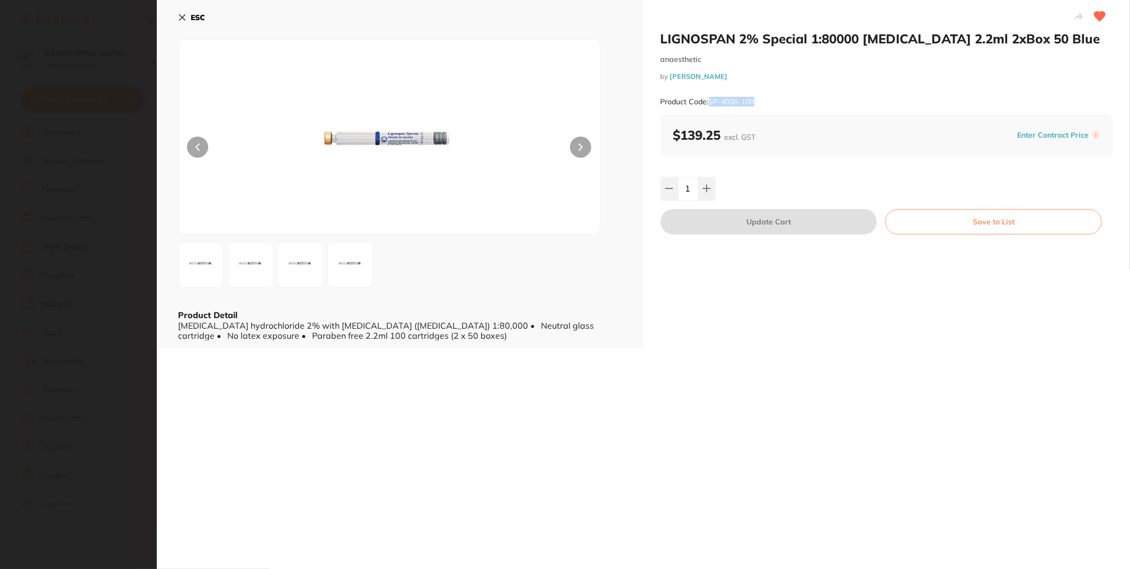
drag, startPoint x: 709, startPoint y: 98, endPoint x: 816, endPoint y: 103, distance: 106.6
click at [816, 103] on div "Product Code: SP-4036-100" at bounding box center [887, 102] width 453 height 26
click at [178, 20] on icon at bounding box center [182, 17] width 8 height 8
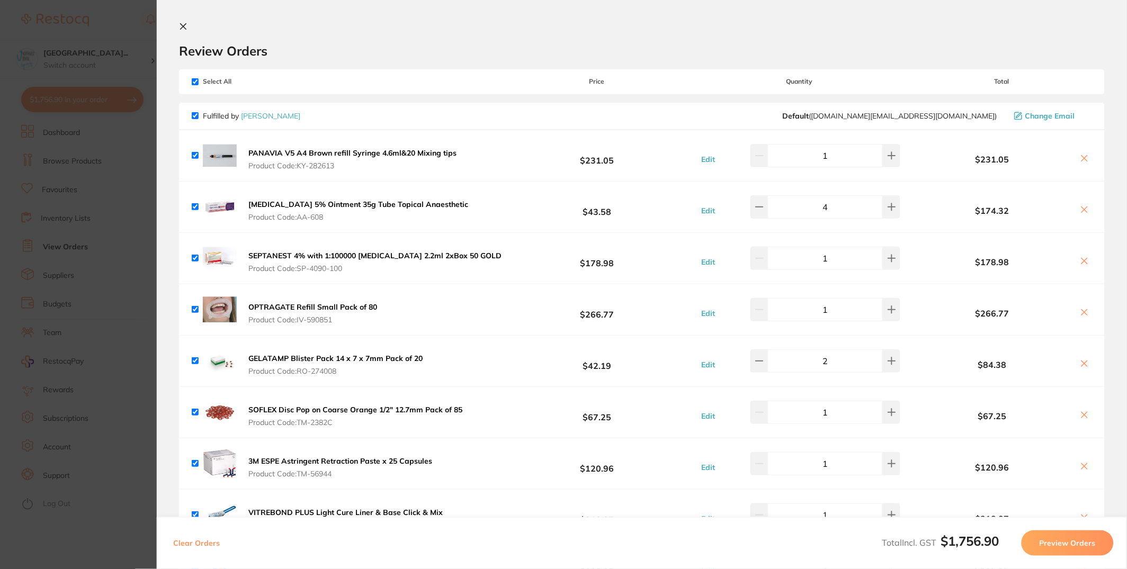
click at [1082, 546] on button "Preview Orders" at bounding box center [1068, 543] width 92 height 25
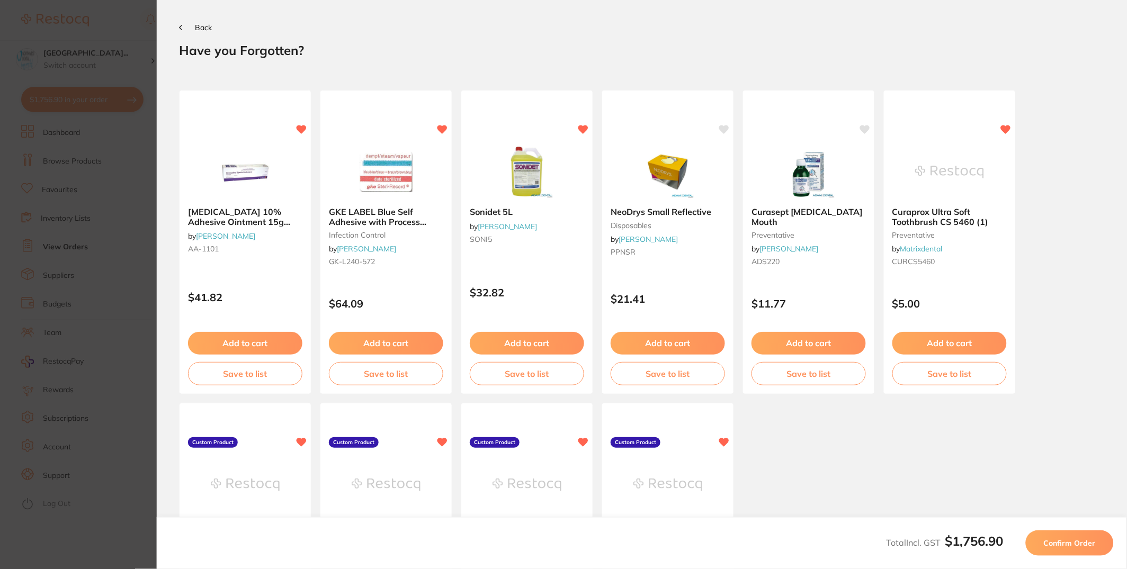
click at [1065, 548] on span "Confirm Order" at bounding box center [1070, 544] width 52 height 10
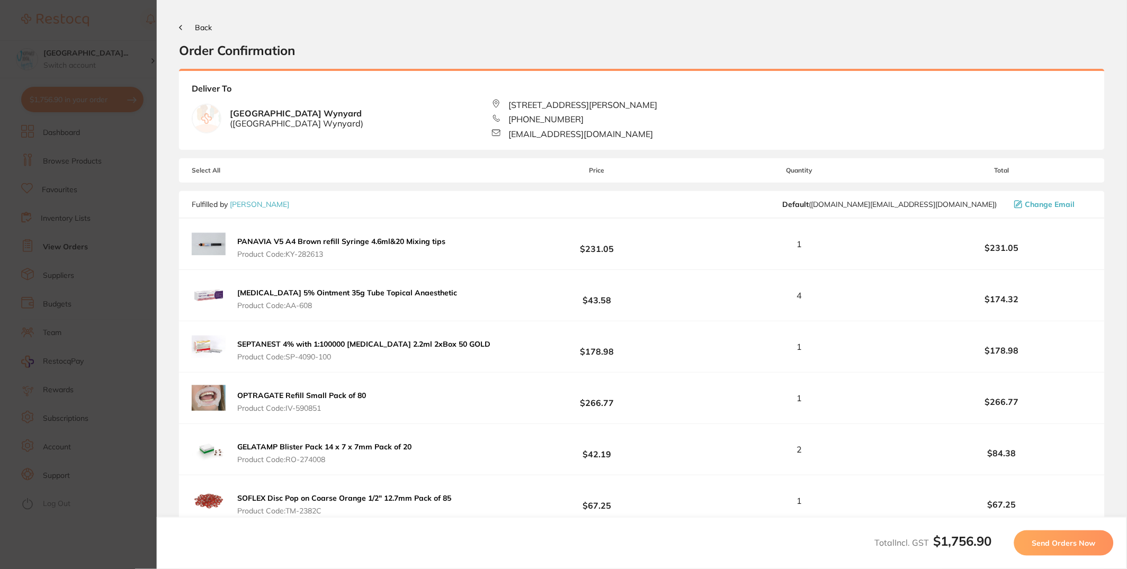
click at [1066, 548] on span "Send Orders Now" at bounding box center [1064, 544] width 64 height 10
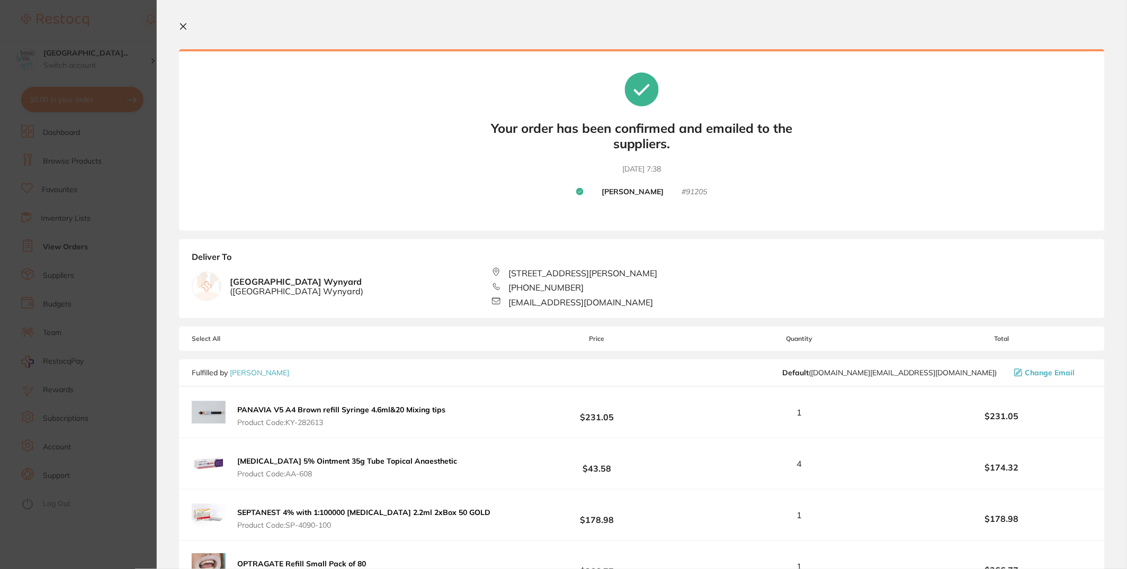
click at [180, 31] on button at bounding box center [185, 27] width 13 height 10
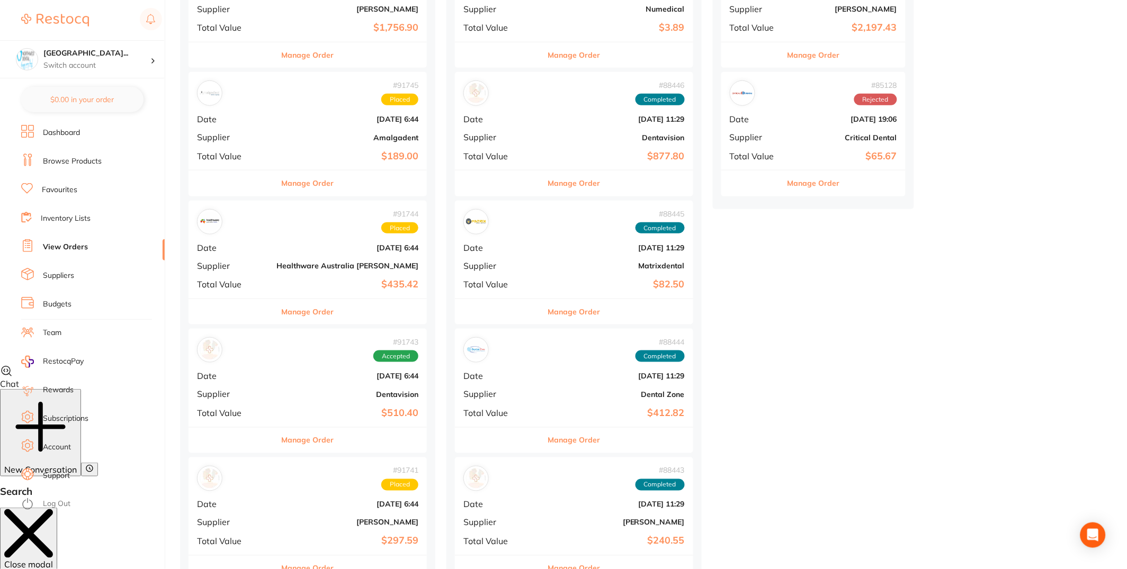
scroll to position [301, 0]
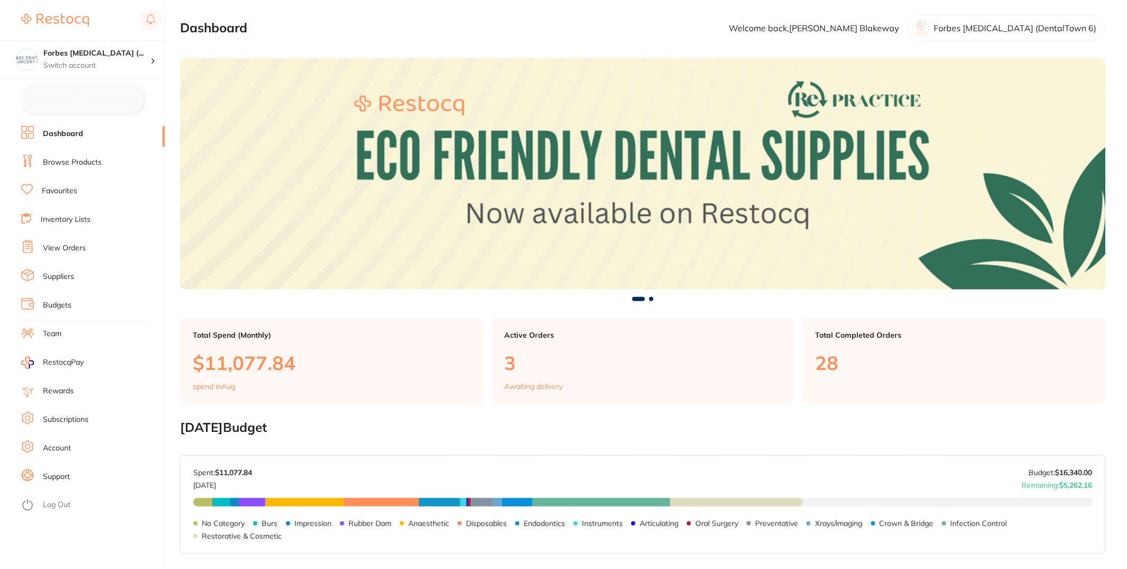
checkbox input "false"
click at [55, 168] on li "Browse Products" at bounding box center [93, 162] width 144 height 16
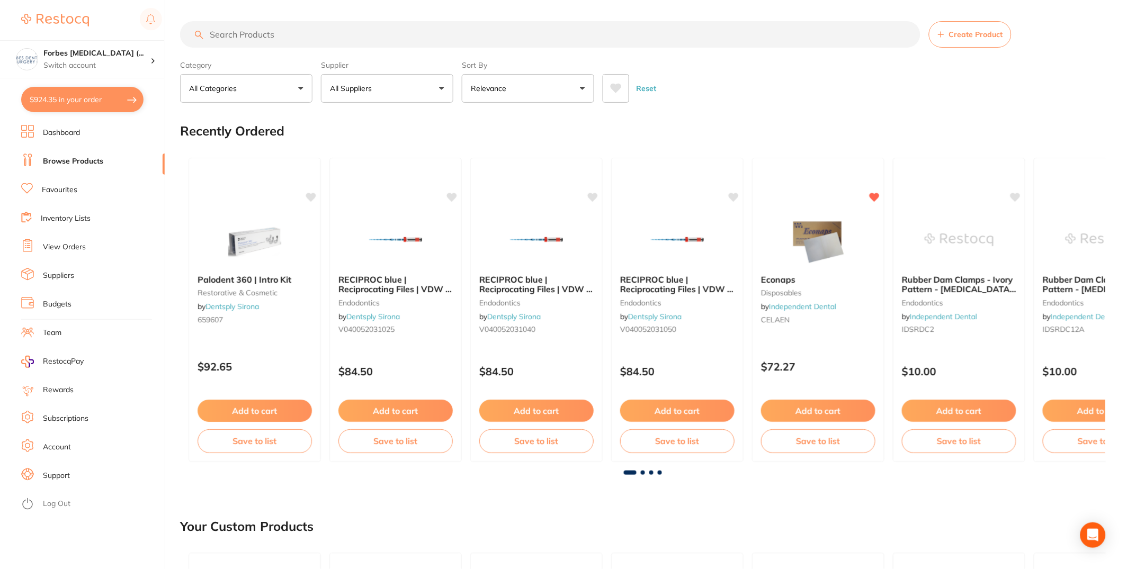
click at [455, 32] on input "search" at bounding box center [550, 34] width 741 height 26
paste input "AM900211"
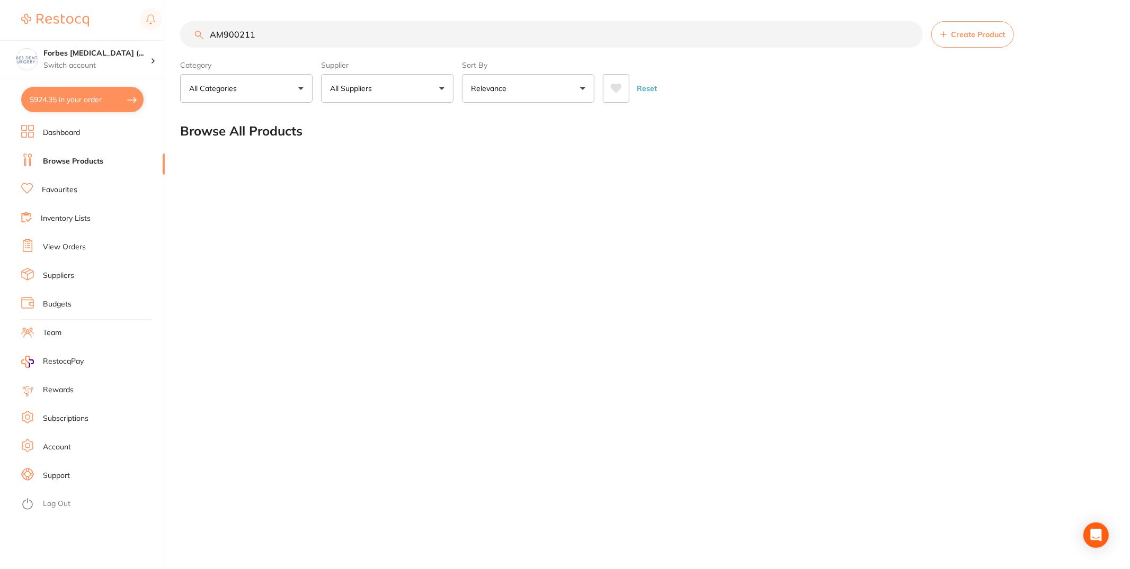
type input "AM900211"
type textarea "AM900211"
drag, startPoint x: 279, startPoint y: 44, endPoint x: 0, endPoint y: 14, distance: 280.3
click at [0, 14] on div "$924.35 Forbes [MEDICAL_DATA] (... Switch account Forbes [MEDICAL_DATA] (Dental…" at bounding box center [565, 284] width 1130 height 569
paste input "Optime Phosphor Plates"
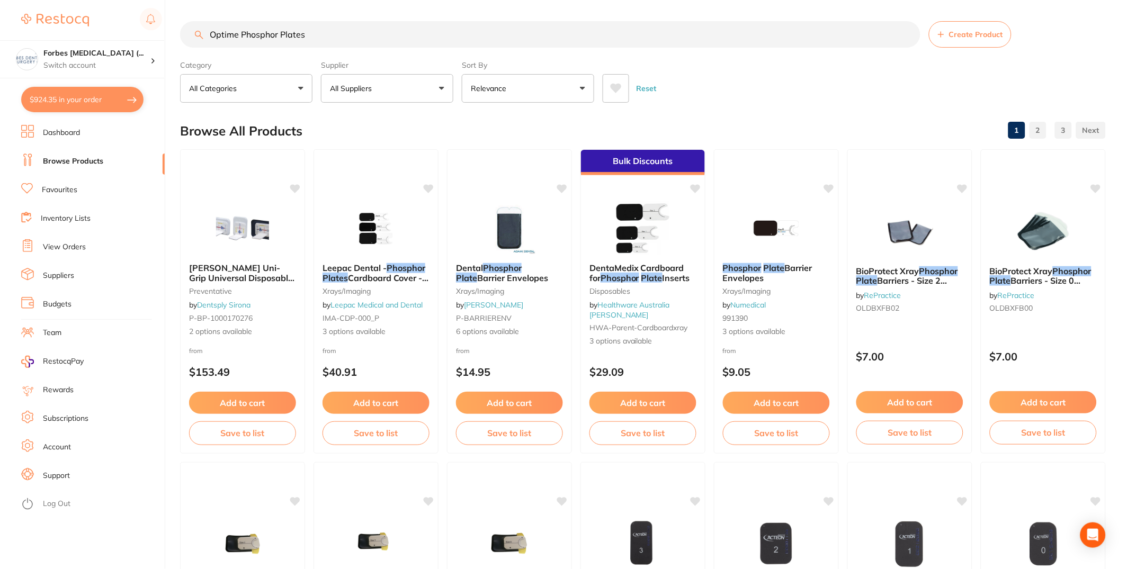
type input "Optime Phosphor Plates"
click at [425, 94] on button "All Suppliers" at bounding box center [387, 88] width 132 height 29
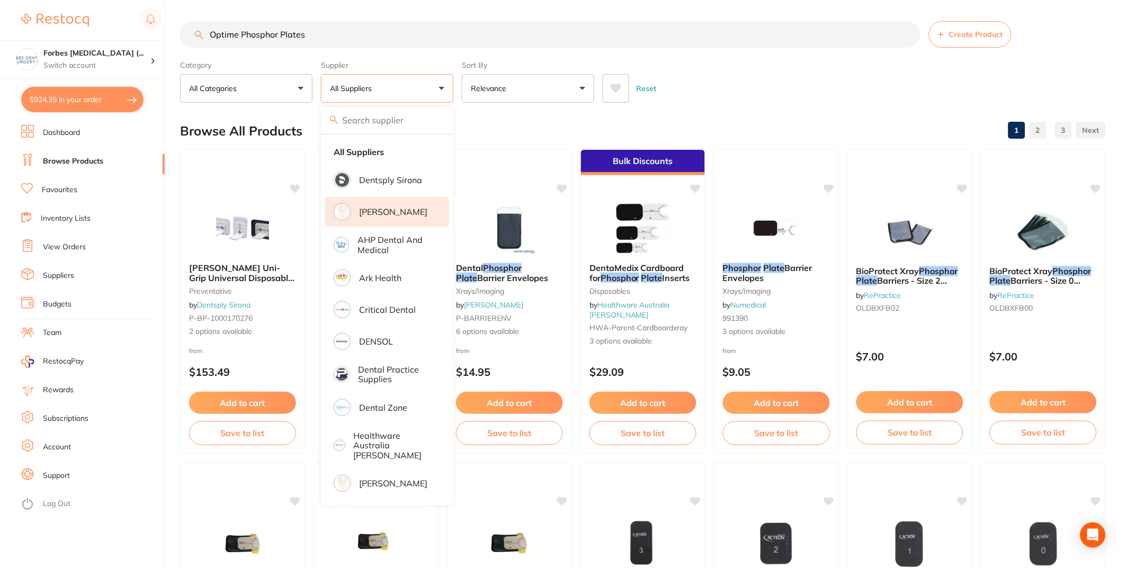
click at [402, 207] on p "[PERSON_NAME]" at bounding box center [393, 212] width 68 height 10
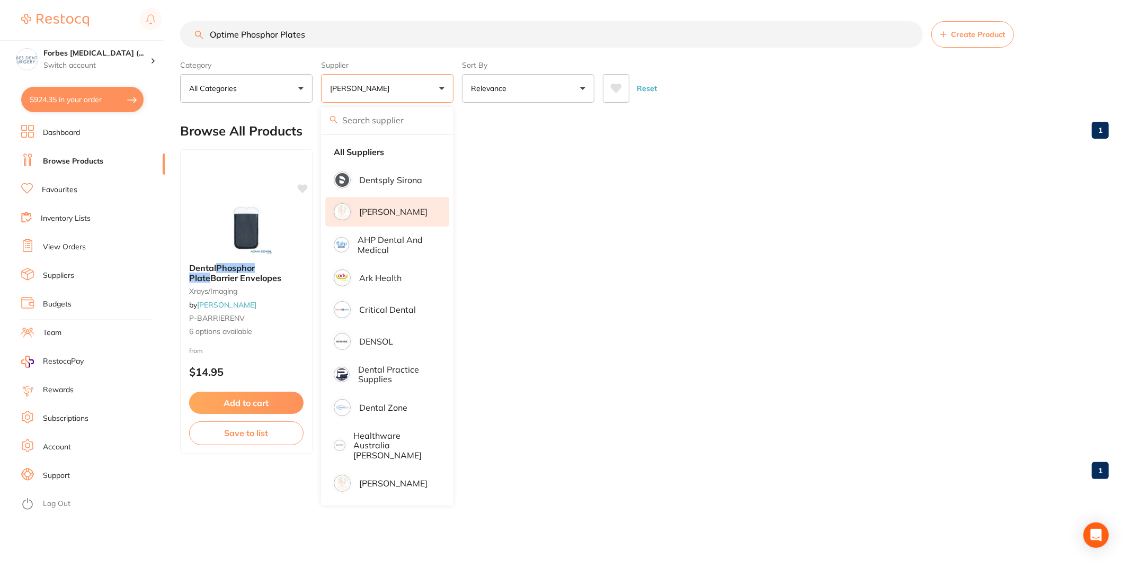
click at [756, 85] on div "Reset" at bounding box center [851, 84] width 497 height 37
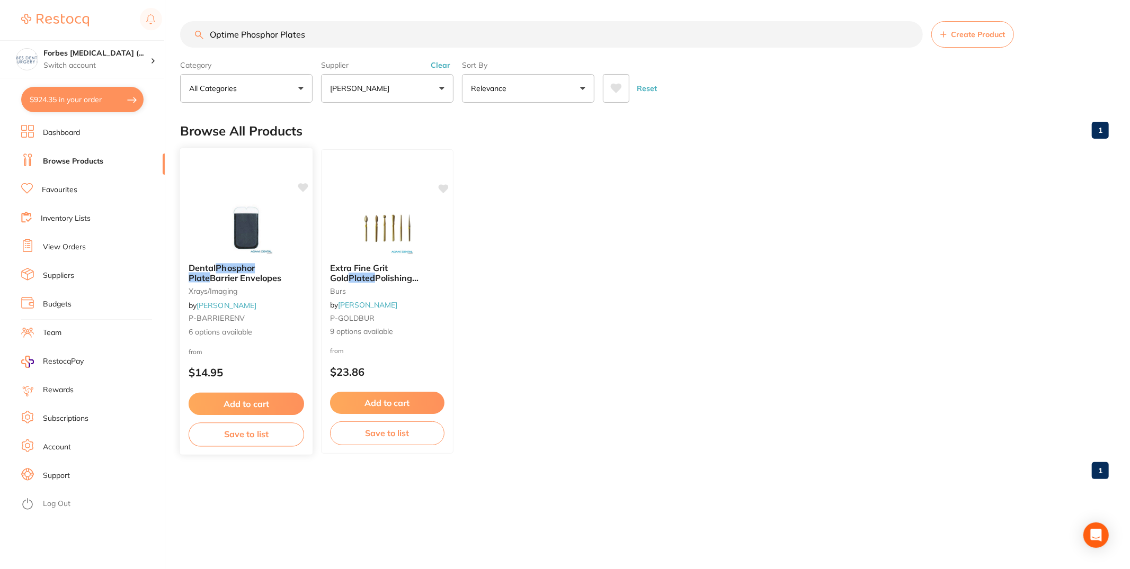
click at [280, 337] on div "Dental Phosphor Plate Barrier Envelopes xrays/imaging by [PERSON_NAME] P-BARRIE…" at bounding box center [246, 301] width 132 height 92
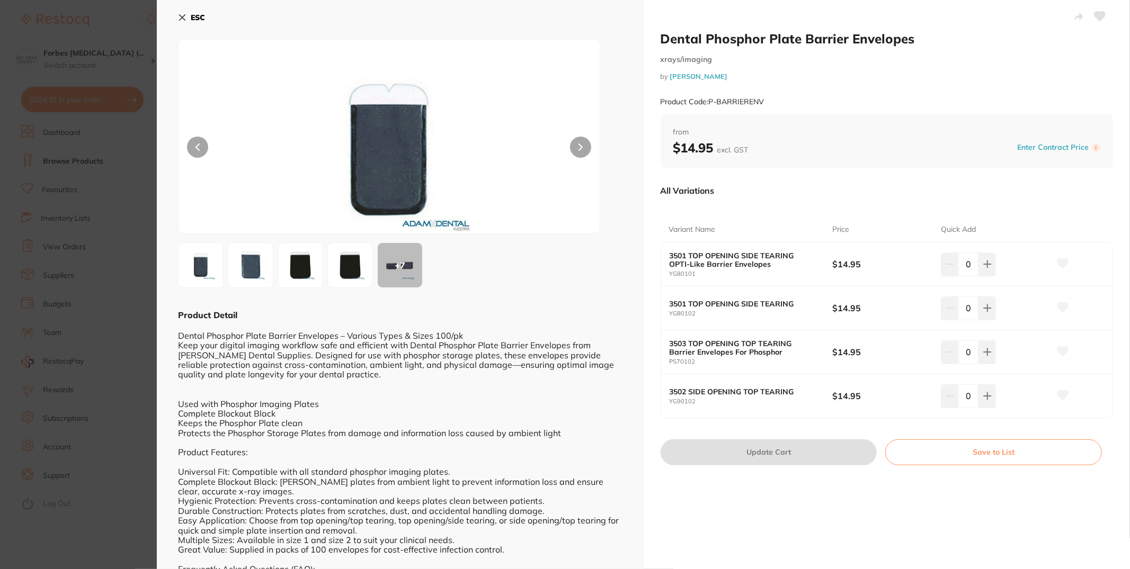
click at [123, 120] on section "Dental Phosphor Plate Barrier Envelopes xrays/imaging by [PERSON_NAME] Product …" at bounding box center [565, 284] width 1130 height 569
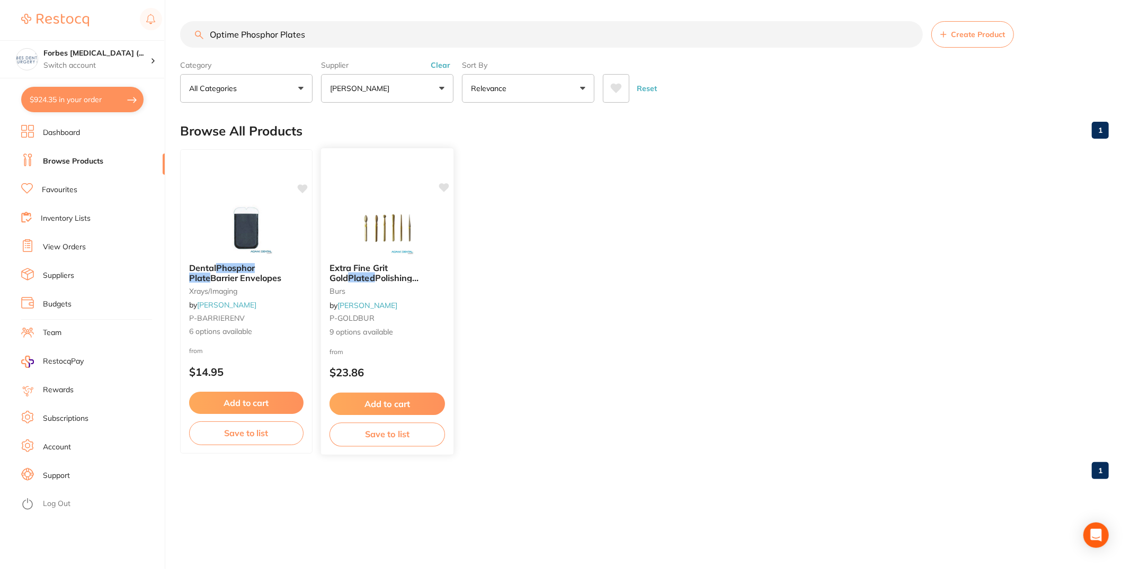
click at [418, 316] on small "P-GOLDBUR" at bounding box center [387, 318] width 115 height 8
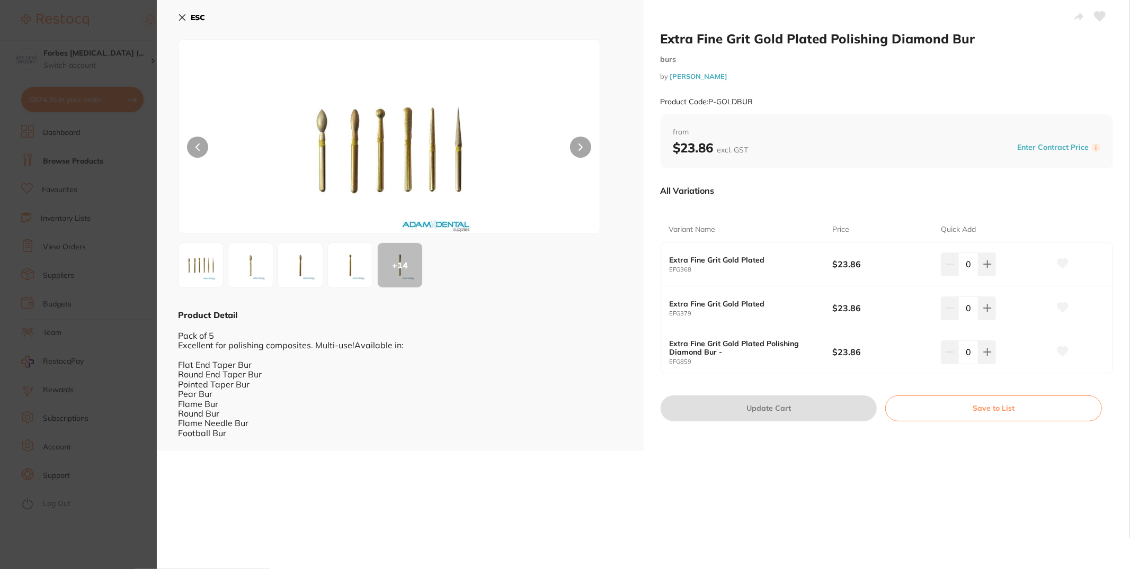
click at [9, 149] on section "Extra Fine Grit Gold Plated Polishing Diamond Bur burs by [PERSON_NAME] Product…" at bounding box center [565, 284] width 1130 height 569
